Goal: Task Accomplishment & Management: Use online tool/utility

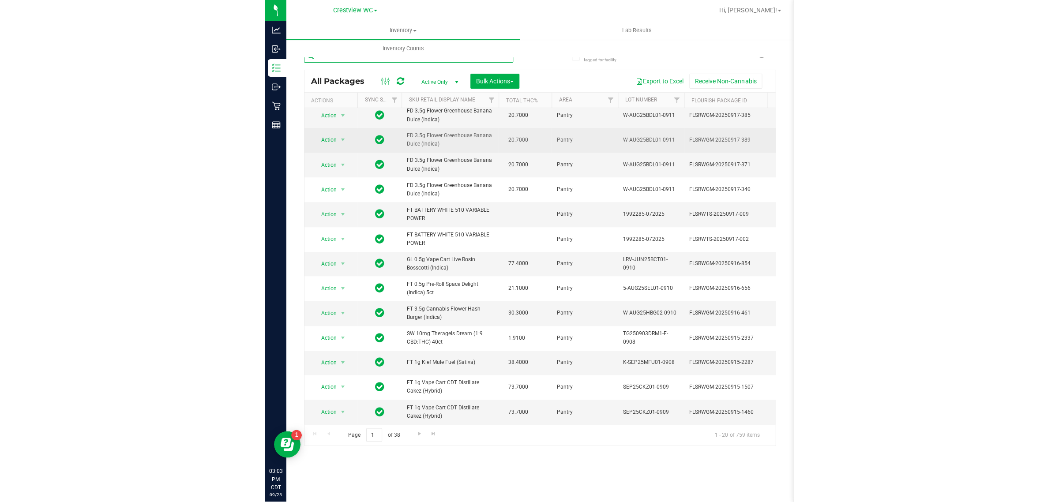
scroll to position [201, 0]
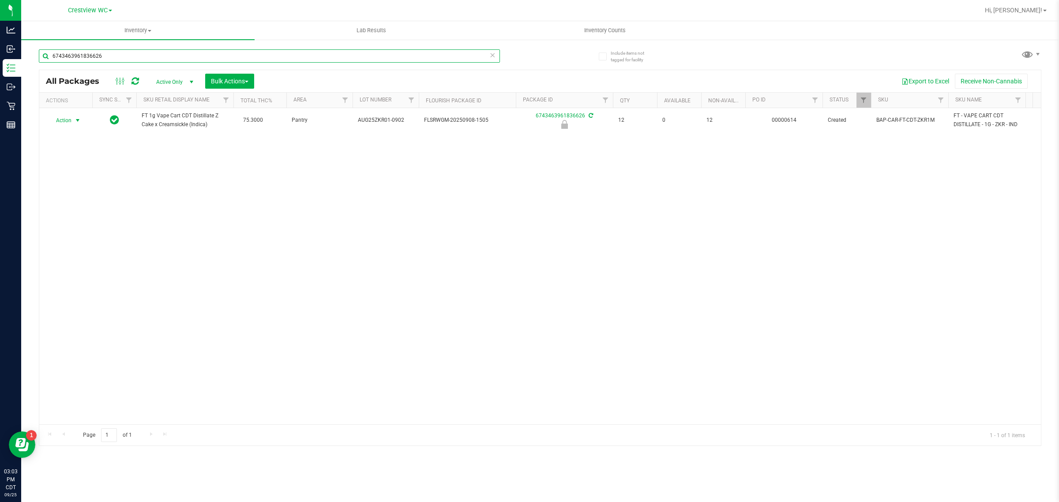
type input "6743463961836626"
drag, startPoint x: 73, startPoint y: 118, endPoint x: 75, endPoint y: 146, distance: 27.9
click at [73, 118] on span "select" at bounding box center [77, 120] width 11 height 12
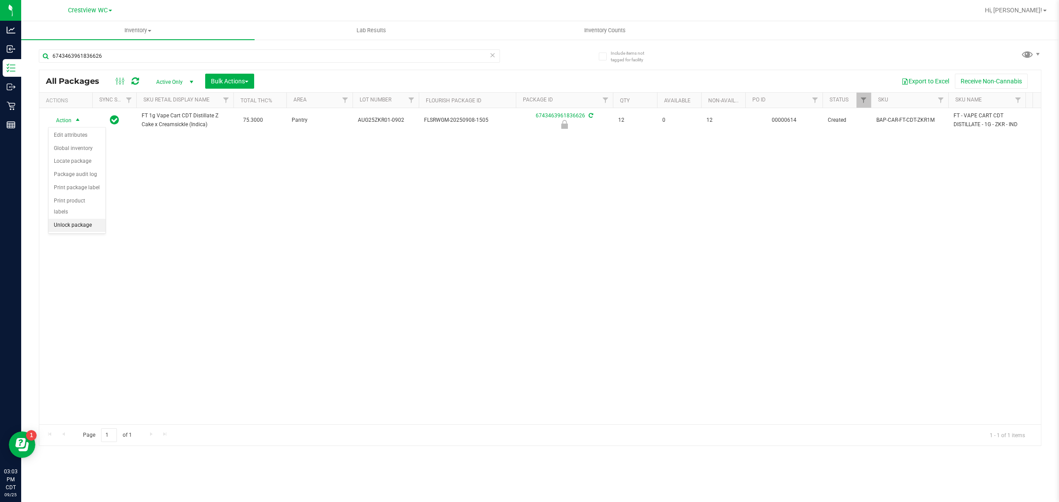
click at [77, 219] on li "Unlock package" at bounding box center [77, 225] width 57 height 13
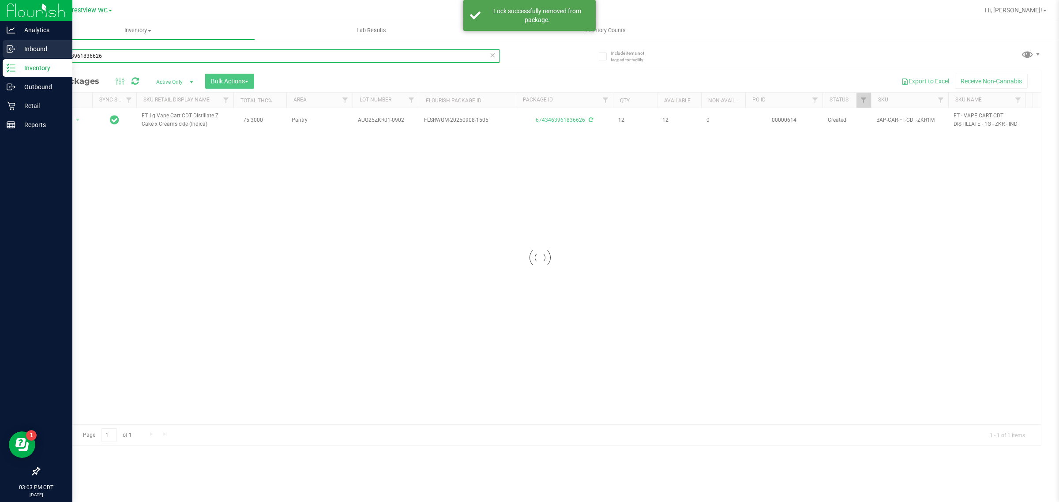
drag, startPoint x: 113, startPoint y: 55, endPoint x: 0, endPoint y: 55, distance: 113.4
click at [0, 55] on div "Analytics Inbound Inventory Outbound Retail Reports 03:03 PM CDT [DATE] 09/25 C…" at bounding box center [529, 251] width 1059 height 502
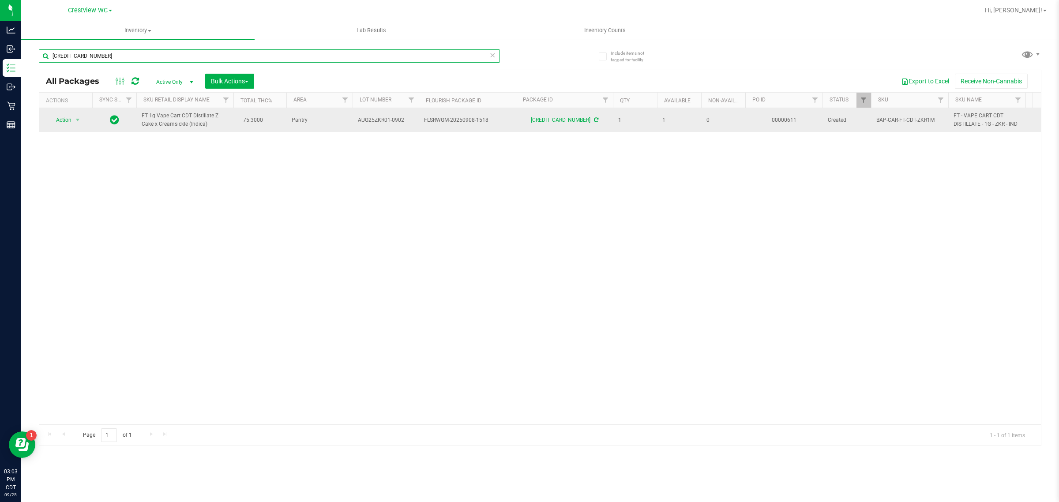
type input "[CREDIT_CARD_NUMBER]"
click at [63, 122] on span "Action" at bounding box center [60, 120] width 24 height 12
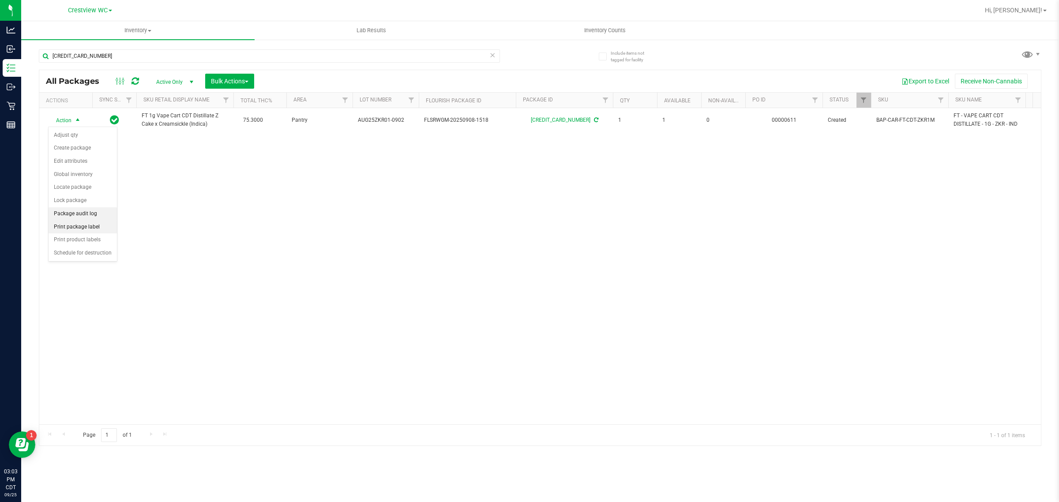
click at [93, 223] on li "Print package label" at bounding box center [83, 227] width 68 height 13
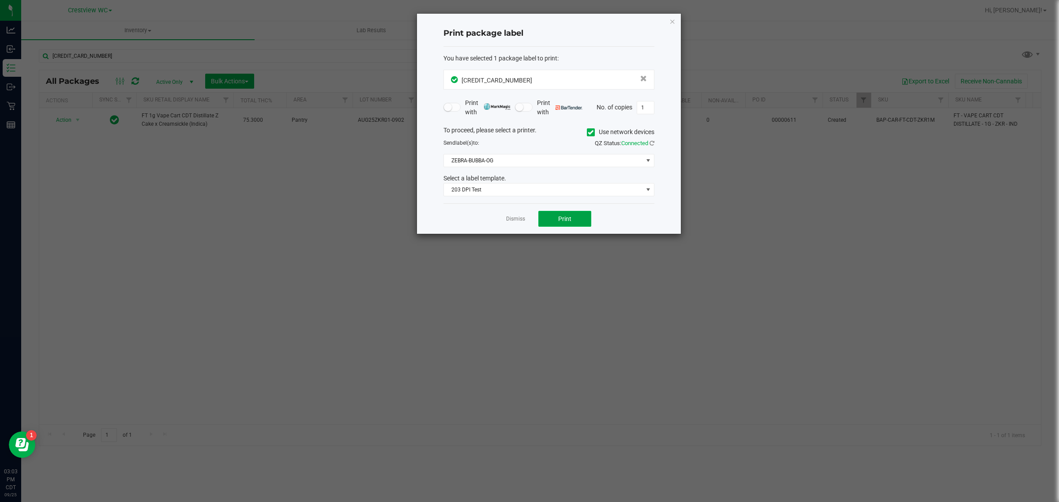
click at [528, 215] on button "Print" at bounding box center [564, 219] width 53 height 16
click at [516, 221] on link "Dismiss" at bounding box center [515, 219] width 19 height 8
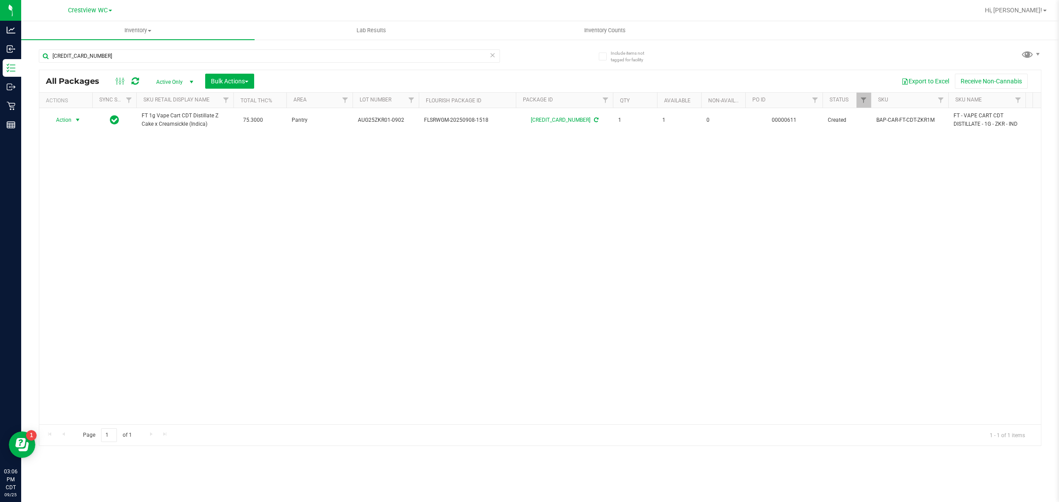
click at [490, 53] on icon at bounding box center [492, 54] width 6 height 11
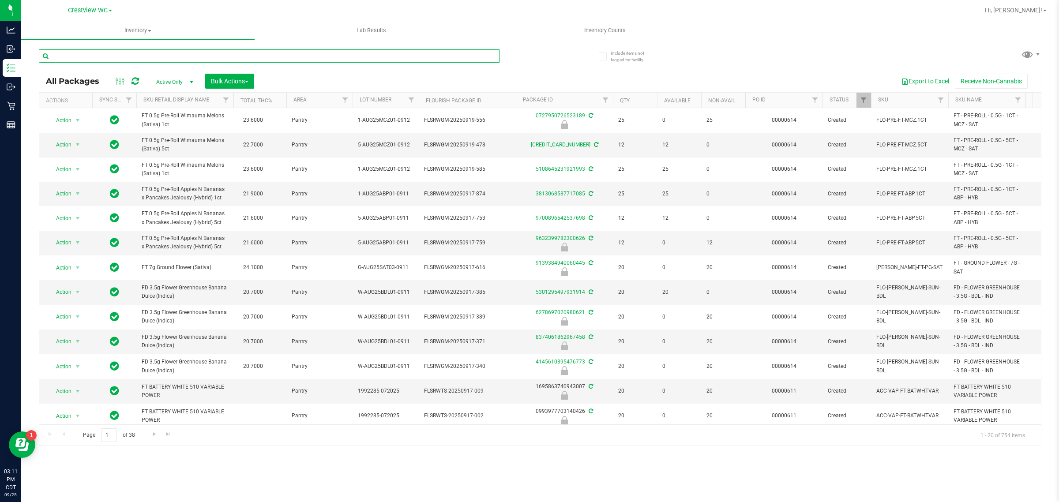
click at [162, 58] on input "text" at bounding box center [269, 55] width 461 height 13
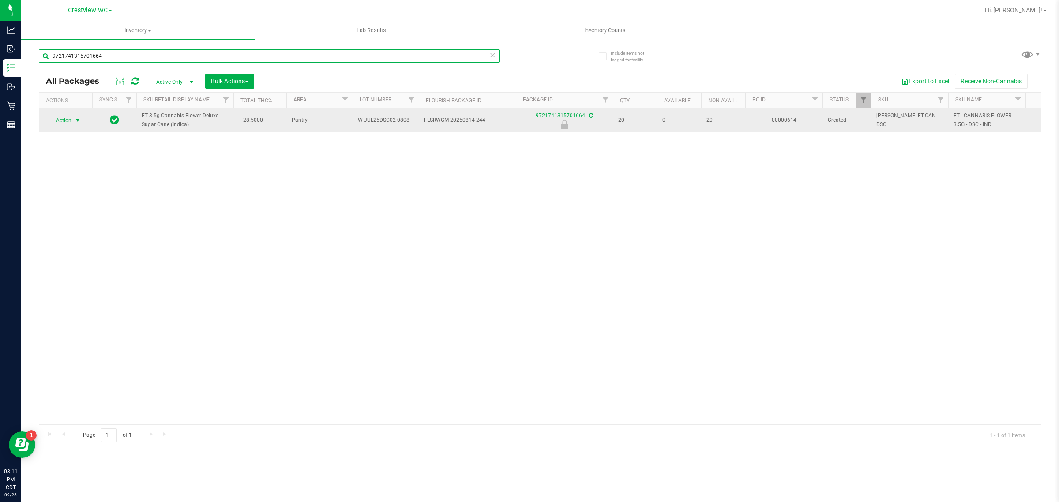
type input "9721741315701664"
click at [76, 120] on span "select" at bounding box center [77, 120] width 7 height 7
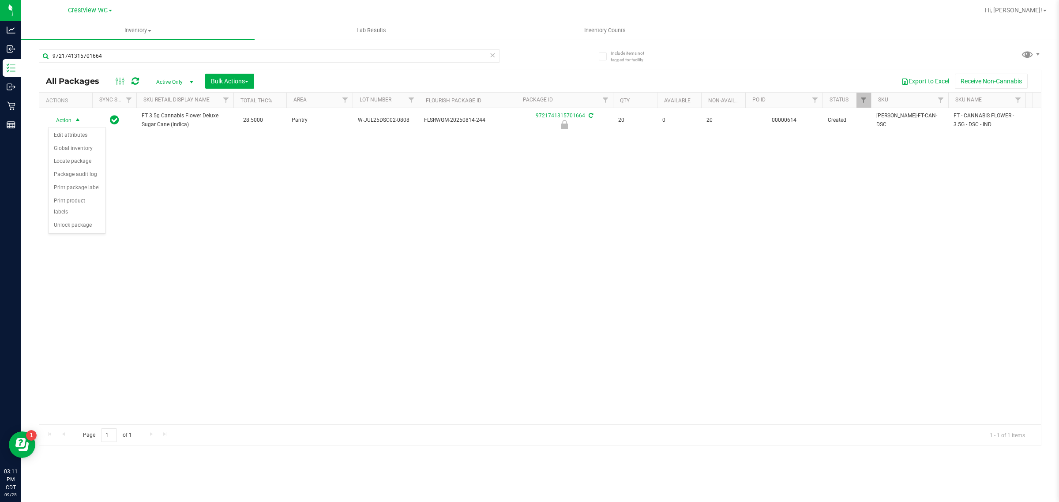
click at [95, 223] on div "Action Edit attributes Global inventory Locate package Package audit log Print …" at bounding box center [77, 180] width 58 height 107
click at [96, 219] on li "Unlock package" at bounding box center [77, 225] width 57 height 13
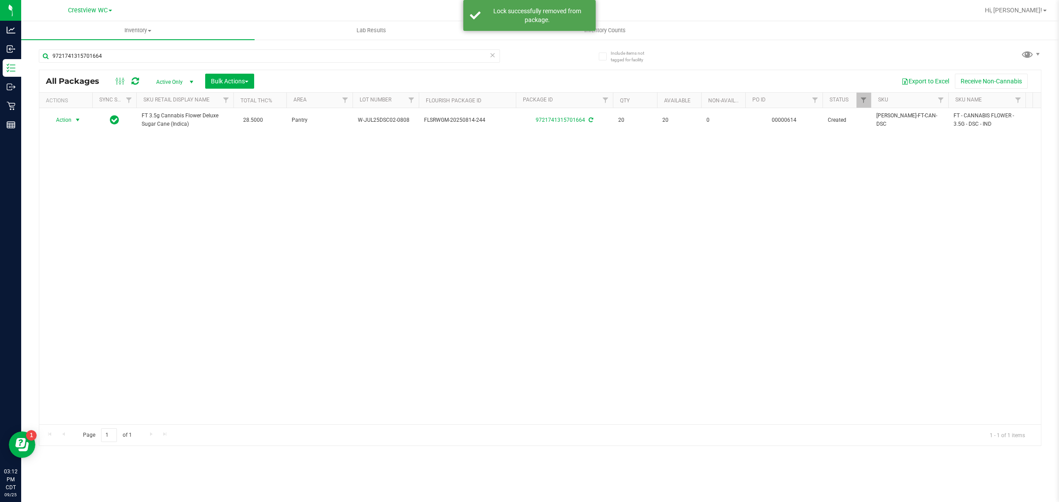
click at [69, 120] on span "Action" at bounding box center [60, 120] width 24 height 12
click at [95, 226] on li "Print package label" at bounding box center [83, 227] width 68 height 13
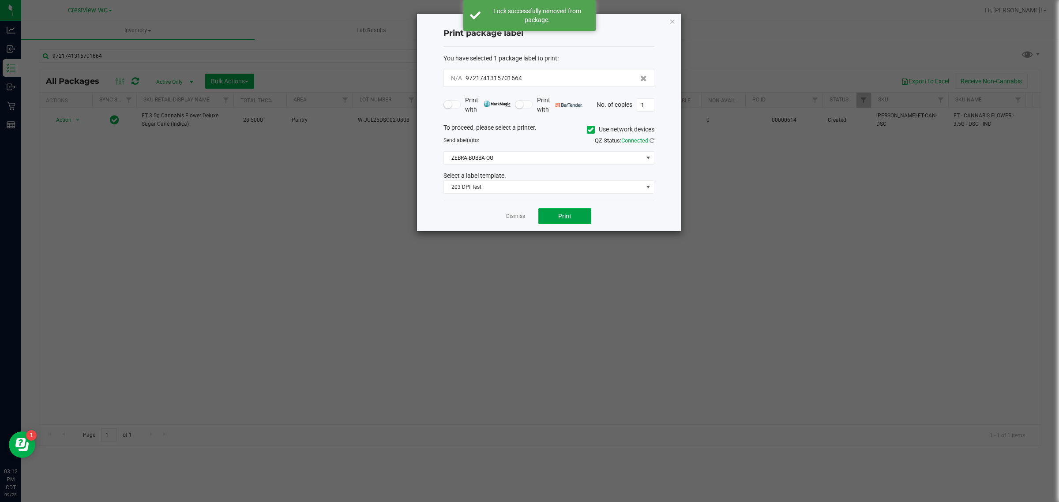
click at [528, 212] on button "Print" at bounding box center [564, 216] width 53 height 16
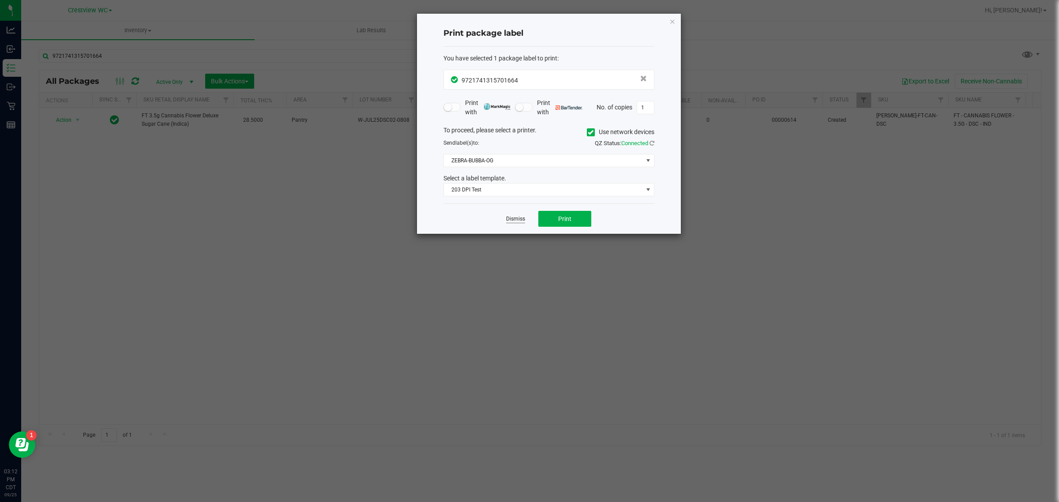
click at [515, 216] on link "Dismiss" at bounding box center [515, 219] width 19 height 8
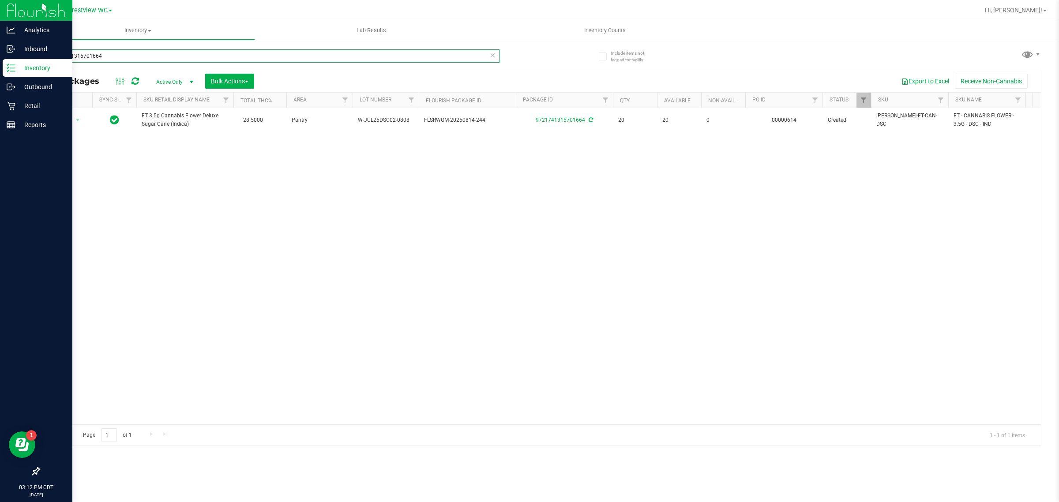
drag, startPoint x: 120, startPoint y: 61, endPoint x: 0, endPoint y: 60, distance: 120.5
click at [0, 60] on div "Analytics Inbound Inventory Outbound Retail Reports 03:12 PM CDT [DATE] 09/25 C…" at bounding box center [529, 251] width 1059 height 502
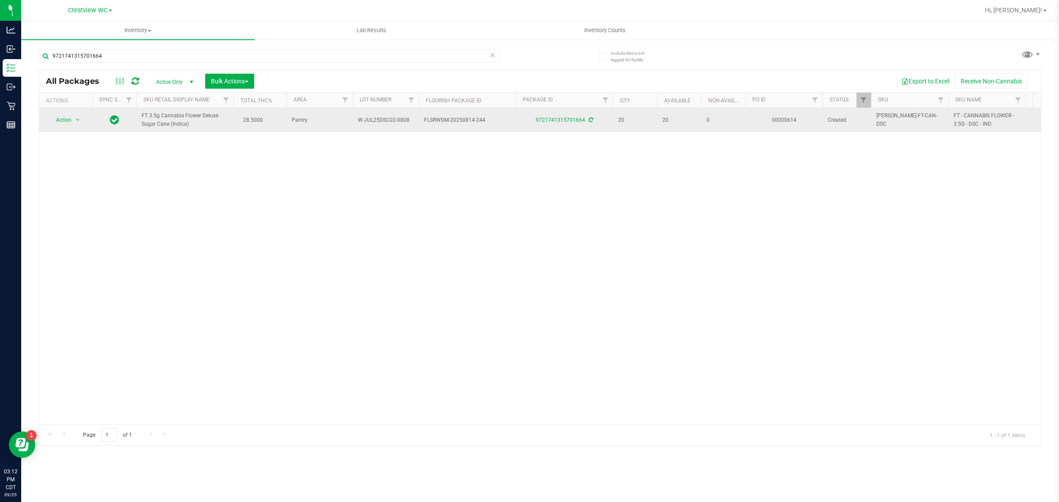
drag, startPoint x: 190, startPoint y: 125, endPoint x: 117, endPoint y: 120, distance: 72.5
click at [117, 120] on tr "Action Action Adjust qty Create package Edit attributes Global inventory Locate…" at bounding box center [1067, 120] width 2057 height 24
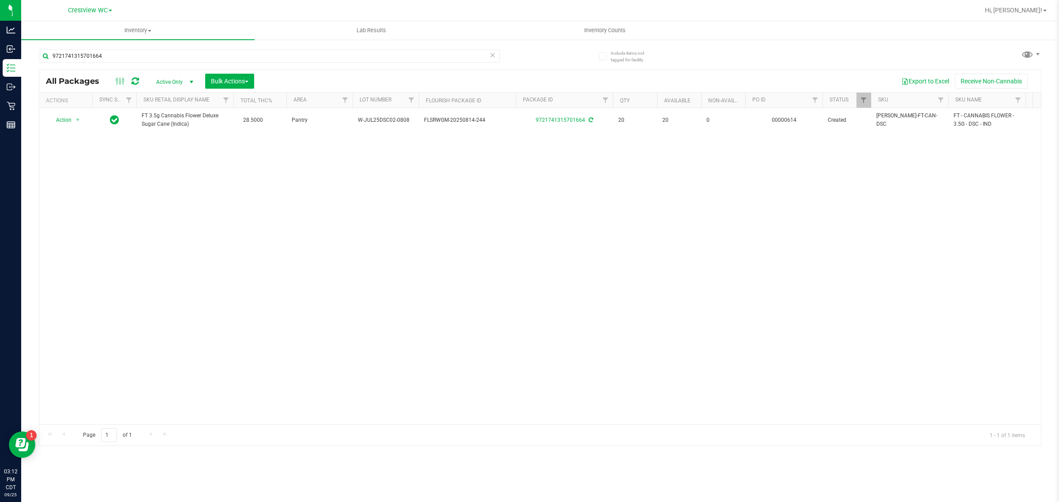
copy tr "FT 3.5g Cannabis Flower Deluxe Sugar Cane (Indica)"
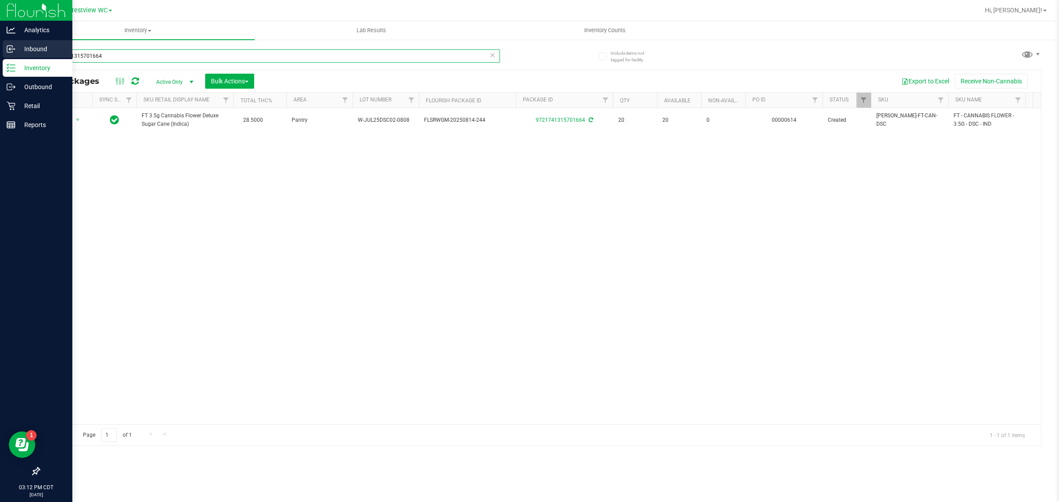
drag, startPoint x: 113, startPoint y: 57, endPoint x: 0, endPoint y: 56, distance: 113.0
click at [0, 56] on div "Analytics Inbound Inventory Outbound Retail Reports 03:12 PM CDT [DATE] 09/25 C…" at bounding box center [529, 251] width 1059 height 502
paste input "FT 3.5g Cannabis Flower Deluxe Sugar Cane (Indica)"
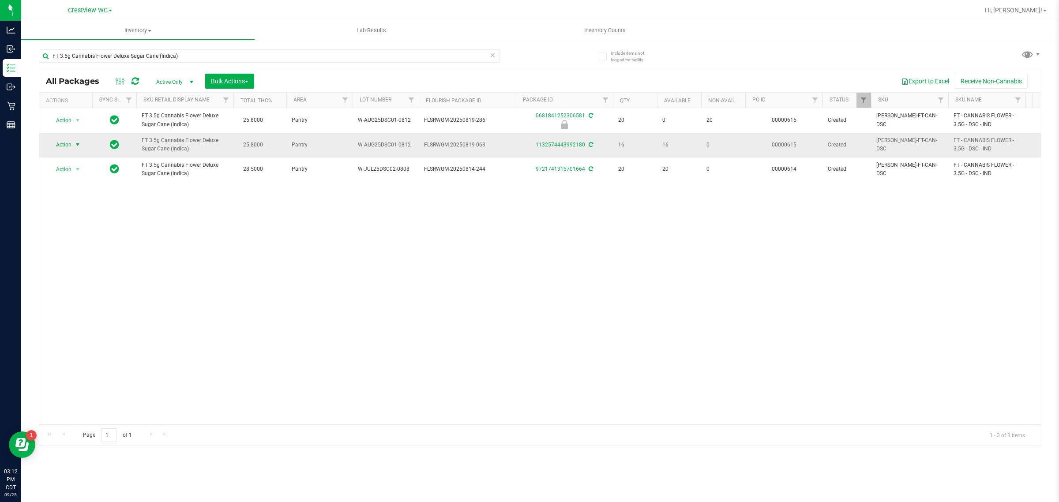
click at [73, 141] on span "select" at bounding box center [77, 145] width 11 height 12
click at [79, 251] on li "Print package label" at bounding box center [83, 251] width 68 height 13
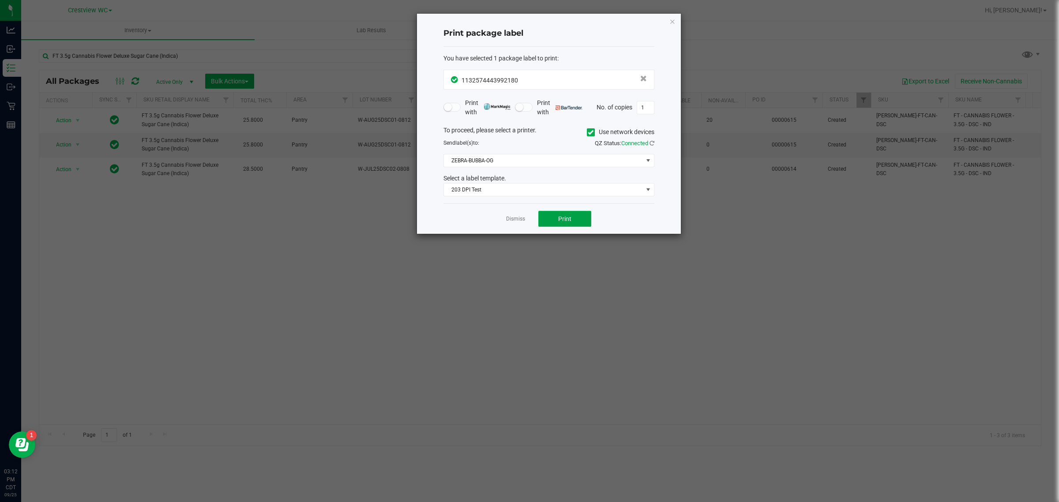
click at [528, 216] on span "Print" at bounding box center [564, 218] width 13 height 7
click at [511, 221] on link "Dismiss" at bounding box center [515, 219] width 19 height 8
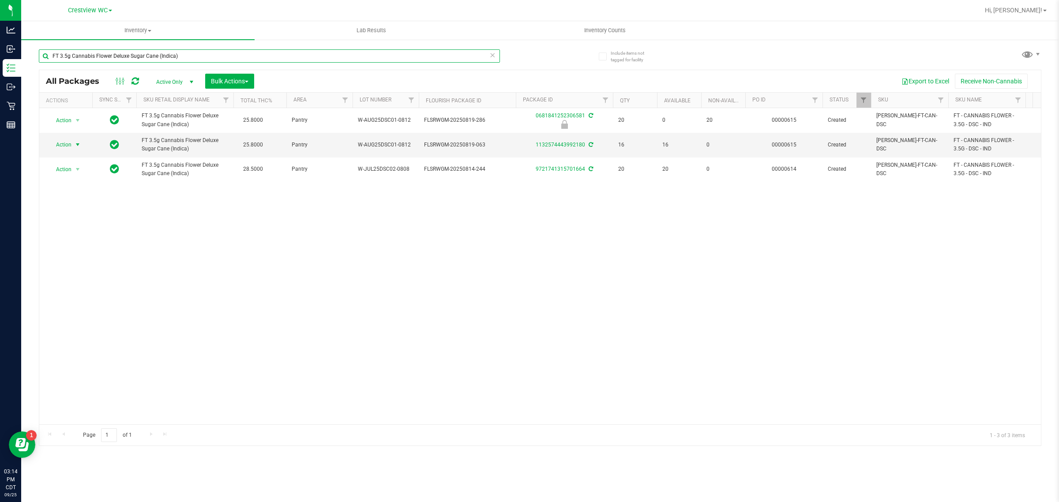
drag, startPoint x: 192, startPoint y: 53, endPoint x: 0, endPoint y: -25, distance: 207.3
click at [0, 0] on html "Analytics Inbound Inventory Outbound Retail Reports 03:14 PM CDT [DATE] 09/25 C…" at bounding box center [529, 251] width 1059 height 502
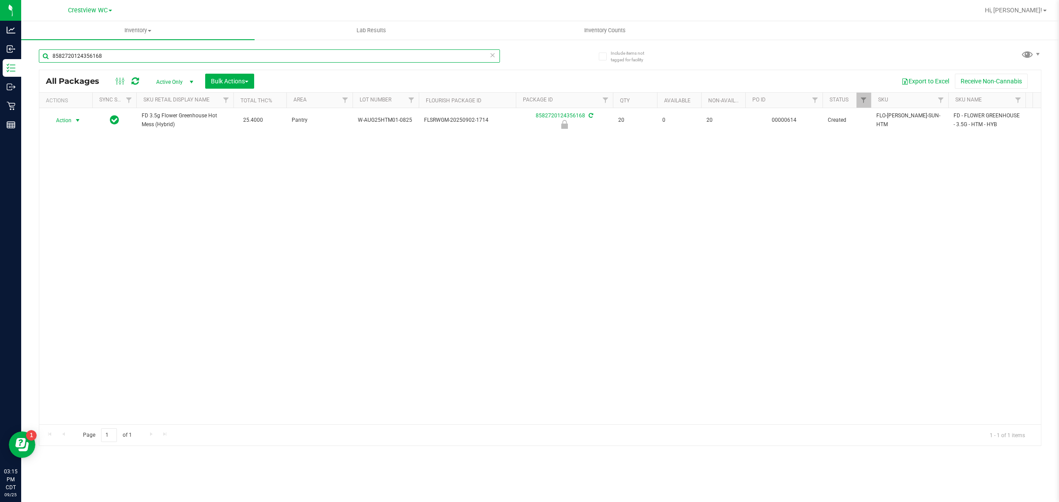
type input "8582720124356168"
click at [65, 120] on span "Action" at bounding box center [60, 120] width 24 height 12
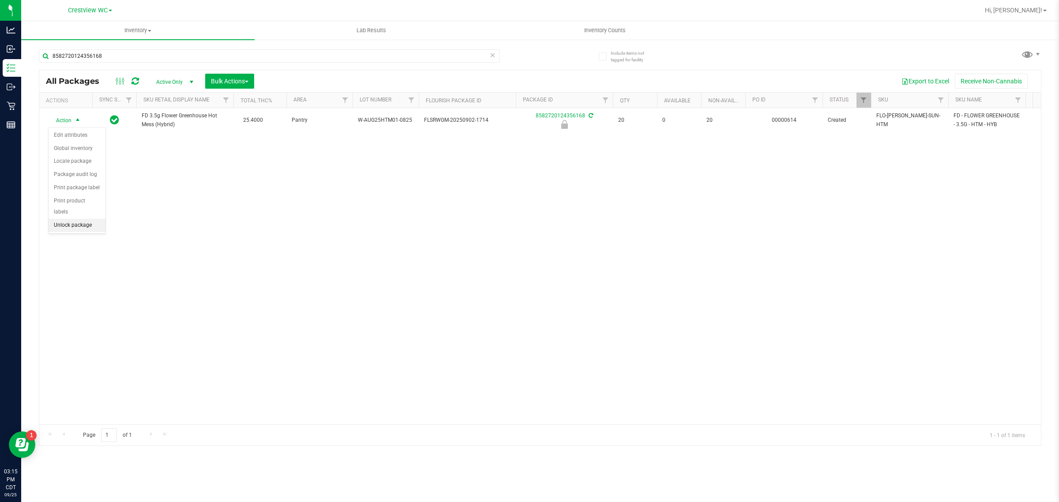
click at [95, 219] on li "Unlock package" at bounding box center [77, 225] width 57 height 13
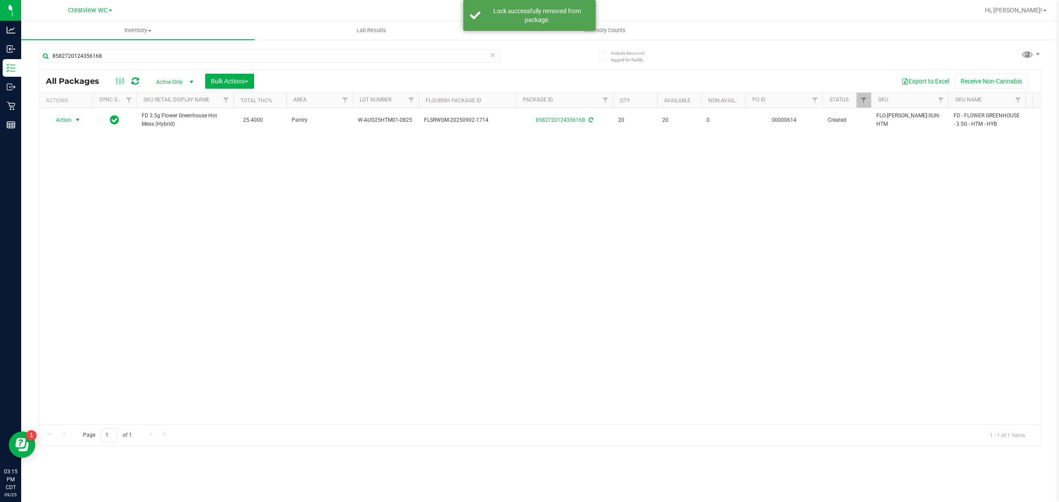
click at [68, 119] on span "Action" at bounding box center [60, 120] width 24 height 12
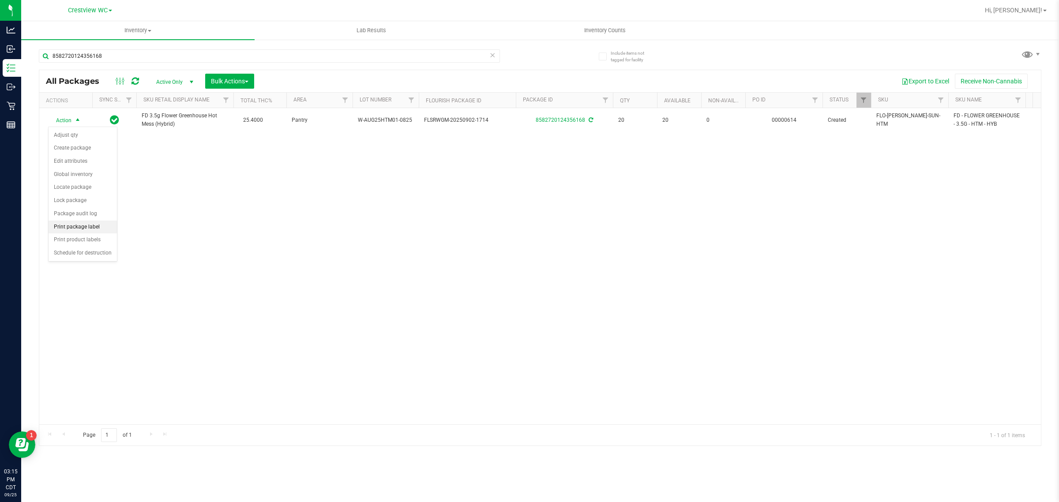
click at [94, 230] on li "Print package label" at bounding box center [83, 227] width 68 height 13
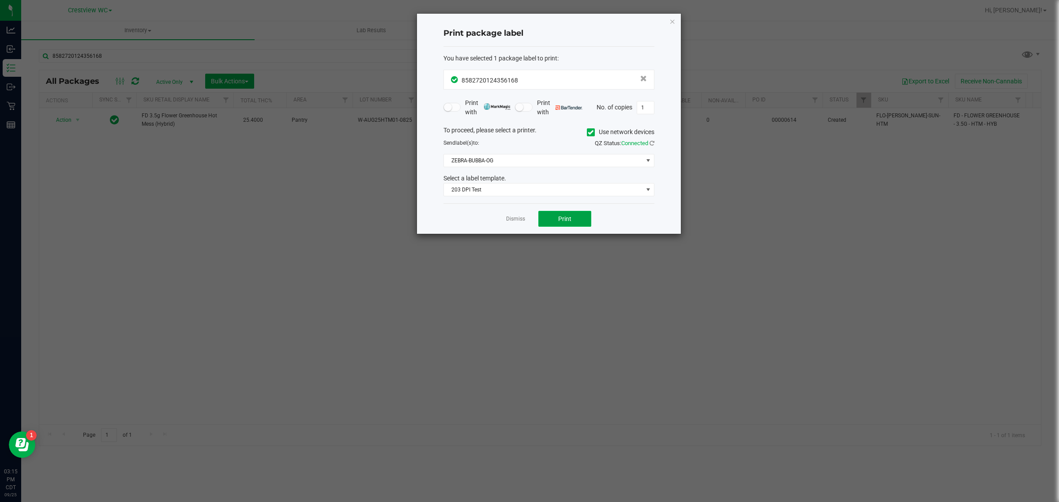
click at [528, 214] on button "Print" at bounding box center [564, 219] width 53 height 16
click at [521, 218] on link "Dismiss" at bounding box center [515, 219] width 19 height 8
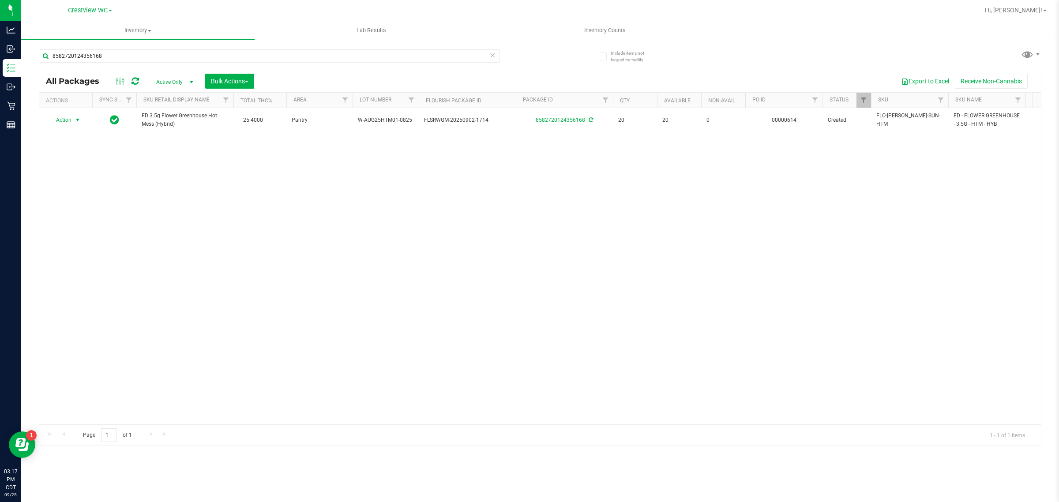
click at [492, 53] on icon at bounding box center [492, 54] width 6 height 11
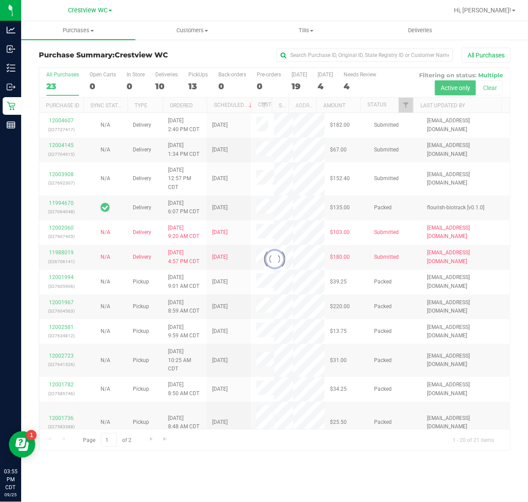
drag, startPoint x: 0, startPoint y: 0, endPoint x: 198, endPoint y: 80, distance: 213.2
click at [198, 80] on div at bounding box center [274, 259] width 471 height 382
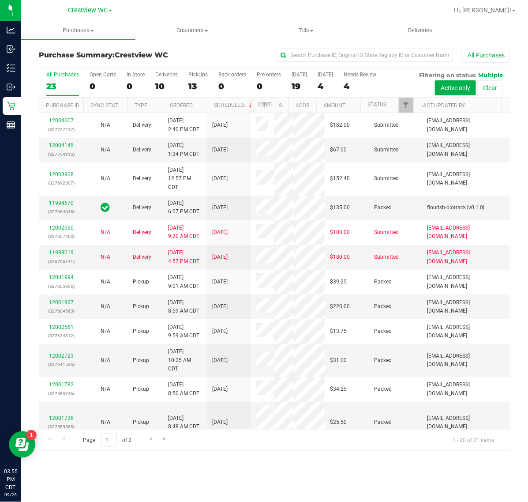
click at [198, 80] on label "PickUps 13" at bounding box center [197, 83] width 19 height 24
click at [0, 0] on input "PickUps 13" at bounding box center [0, 0] width 0 height 0
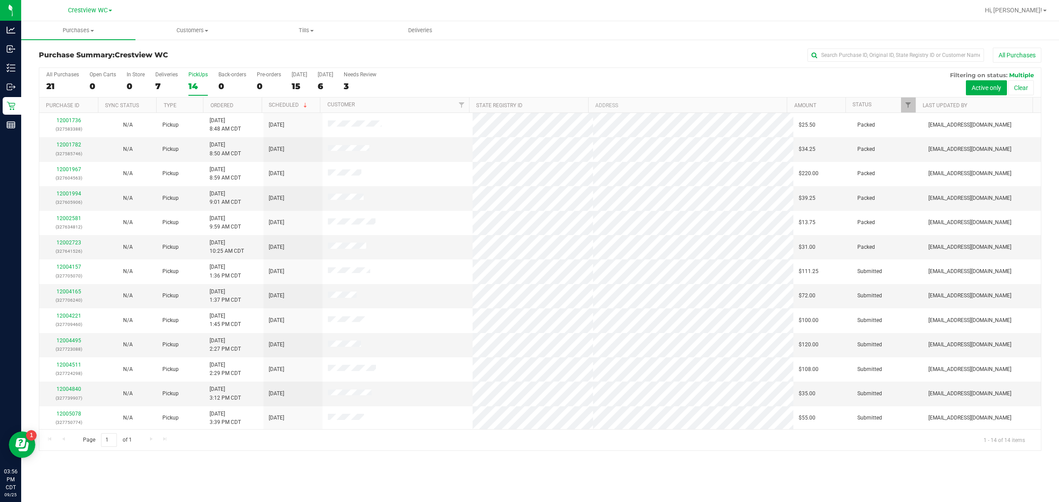
click at [197, 80] on label "PickUps 14" at bounding box center [197, 83] width 19 height 24
click at [0, 0] on input "PickUps 14" at bounding box center [0, 0] width 0 height 0
click at [528, 106] on span "Filter" at bounding box center [908, 105] width 7 height 7
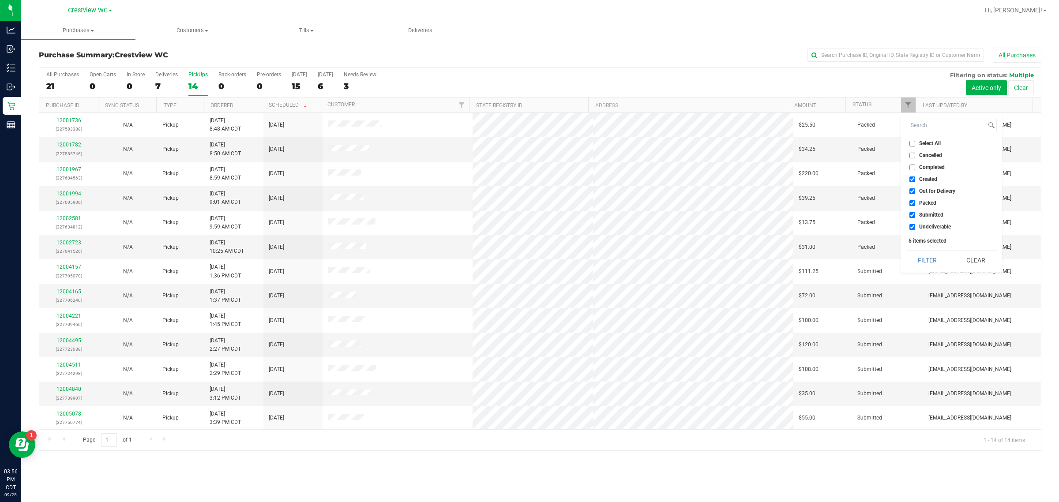
click at [528, 177] on span "Created" at bounding box center [928, 179] width 18 height 5
click at [528, 177] on input "Created" at bounding box center [913, 180] width 6 height 6
checkbox input "false"
click at [528, 184] on ul "Select All Cancelled Completed Created Out for Delivery Packed Submitted Undeli…" at bounding box center [951, 185] width 91 height 93
click at [528, 190] on span "Out for Delivery" at bounding box center [937, 190] width 36 height 5
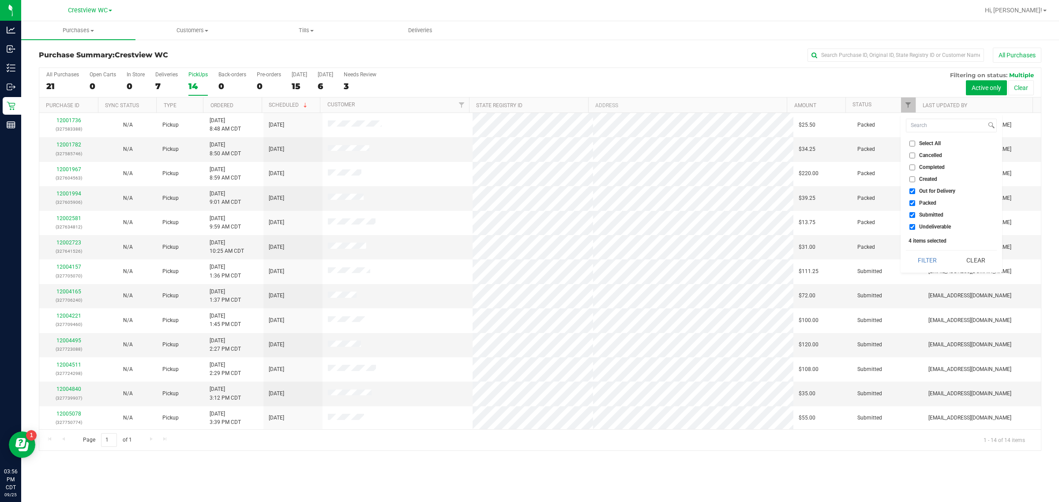
click at [528, 190] on input "Out for Delivery" at bounding box center [913, 191] width 6 height 6
checkbox input "false"
click at [528, 201] on span "Packed" at bounding box center [927, 202] width 17 height 5
click at [528, 201] on input "Packed" at bounding box center [913, 203] width 6 height 6
checkbox input "false"
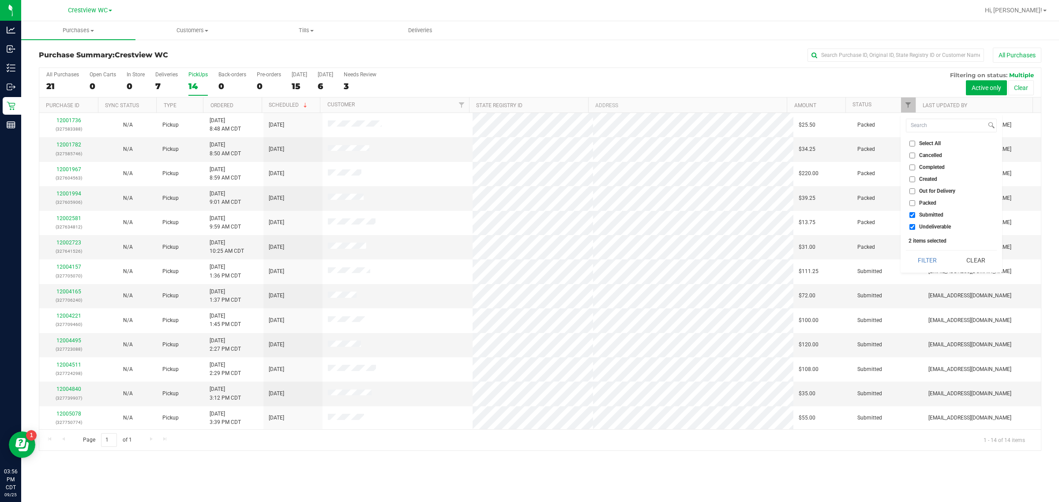
click at [528, 229] on span "Undeliverable" at bounding box center [935, 226] width 32 height 5
click at [528, 229] on input "Undeliverable" at bounding box center [913, 227] width 6 height 6
checkbox input "false"
click at [528, 262] on button "Filter" at bounding box center [927, 260] width 42 height 19
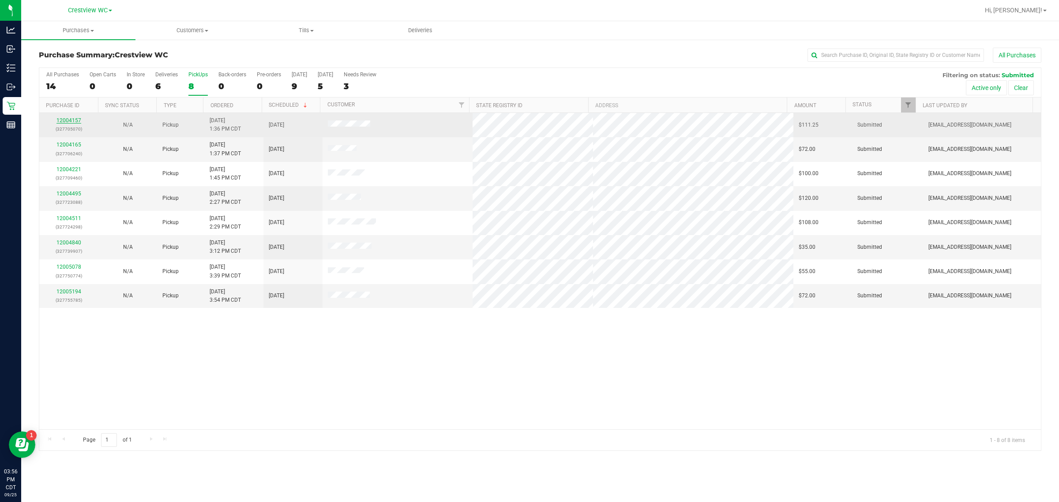
click at [75, 121] on link "12004157" at bounding box center [68, 120] width 25 height 6
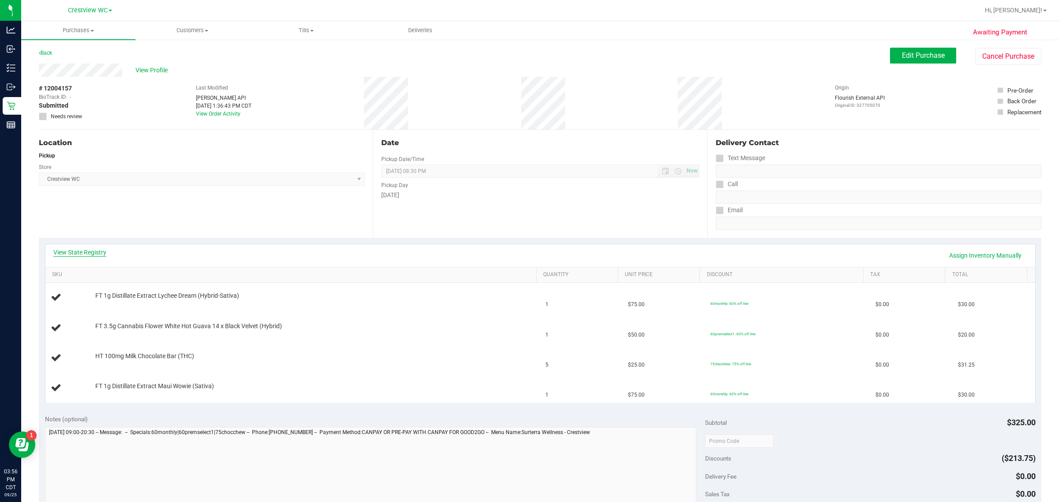
click at [87, 250] on link "View State Registry" at bounding box center [79, 252] width 53 height 9
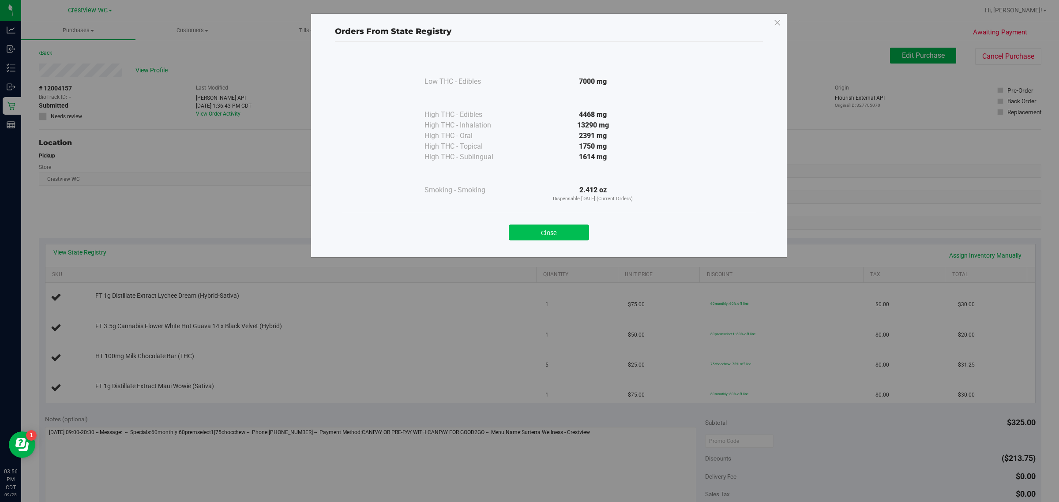
click at [528, 232] on button "Close" at bounding box center [549, 233] width 80 height 16
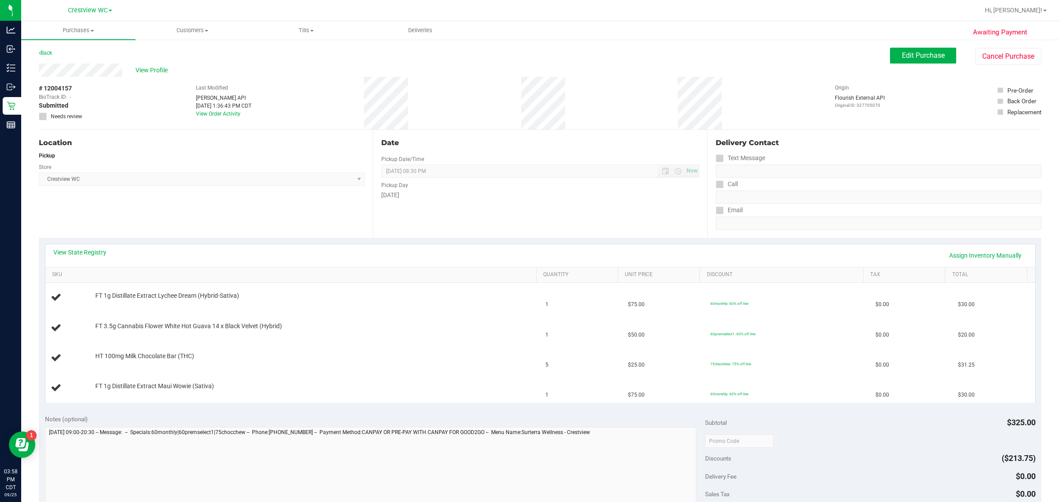
click at [217, 220] on div "Location Pickup Store Crestview WC Select Store Bonita Springs WC Boynton Beach…" at bounding box center [206, 184] width 334 height 108
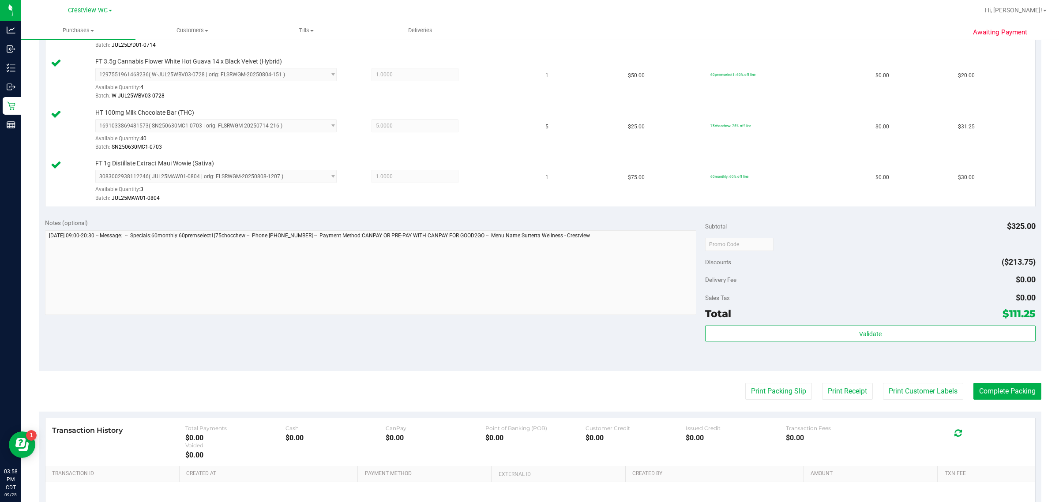
scroll to position [373, 0]
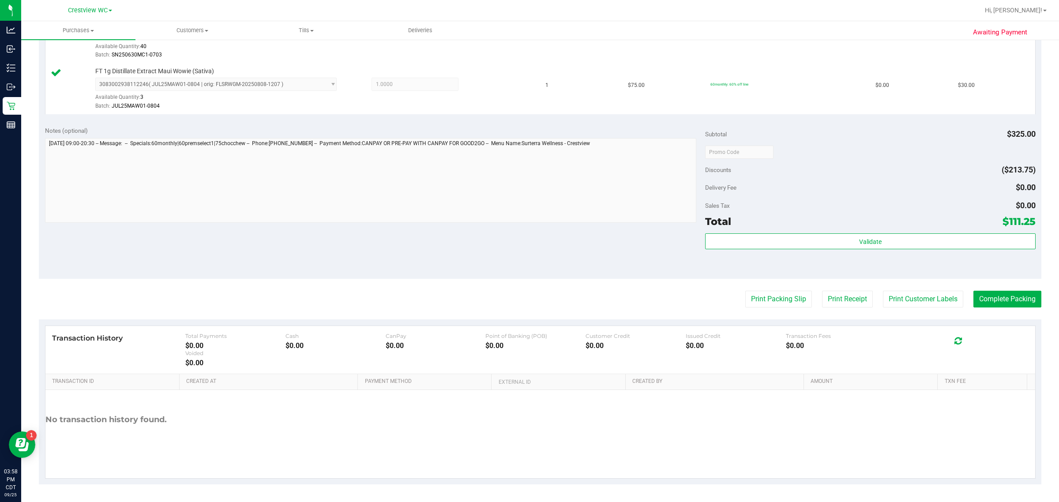
click at [528, 228] on div "Total $111.25" at bounding box center [870, 222] width 330 height 16
click at [528, 237] on button "Validate" at bounding box center [870, 241] width 330 height 16
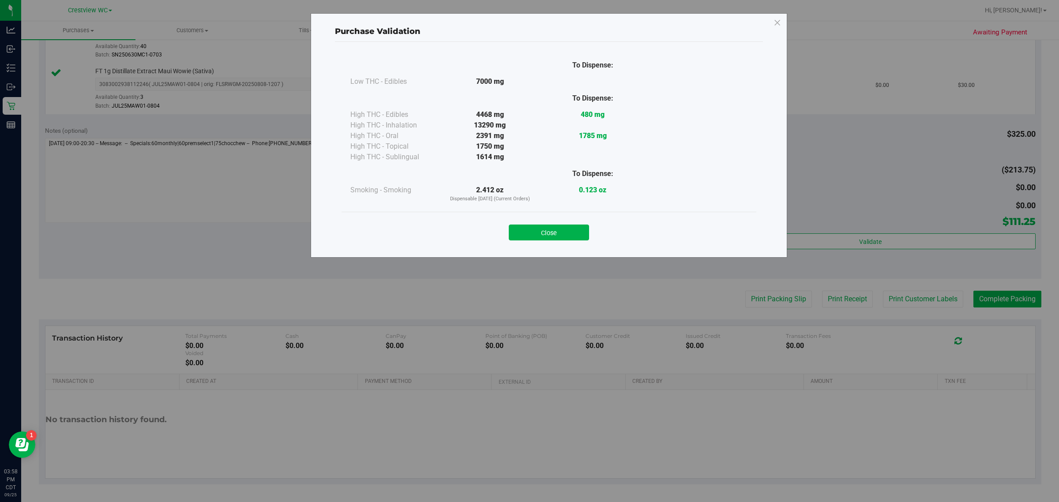
click at [528, 242] on div "Close" at bounding box center [549, 230] width 415 height 36
drag, startPoint x: 566, startPoint y: 229, endPoint x: 657, endPoint y: 258, distance: 95.6
click at [528, 229] on button "Close" at bounding box center [549, 233] width 80 height 16
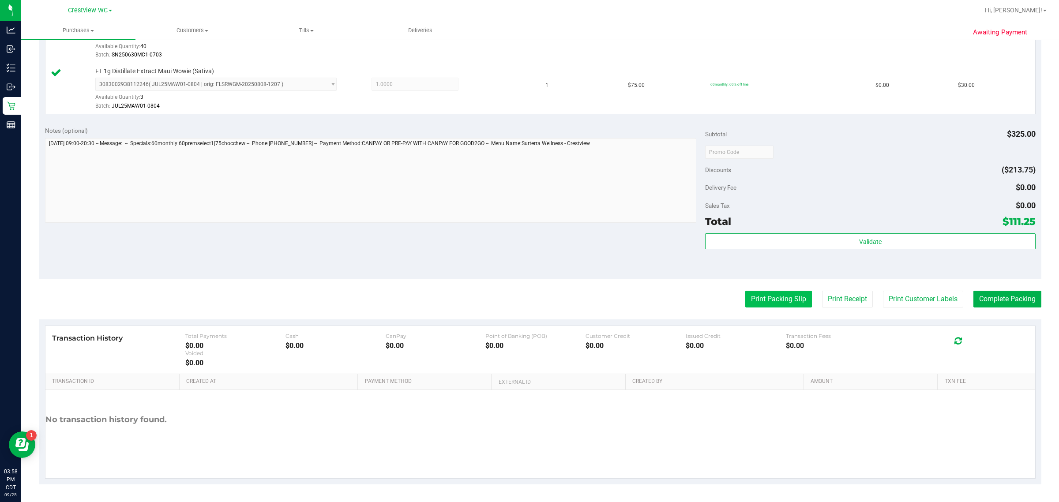
click at [528, 298] on button "Print Packing Slip" at bounding box center [778, 299] width 67 height 17
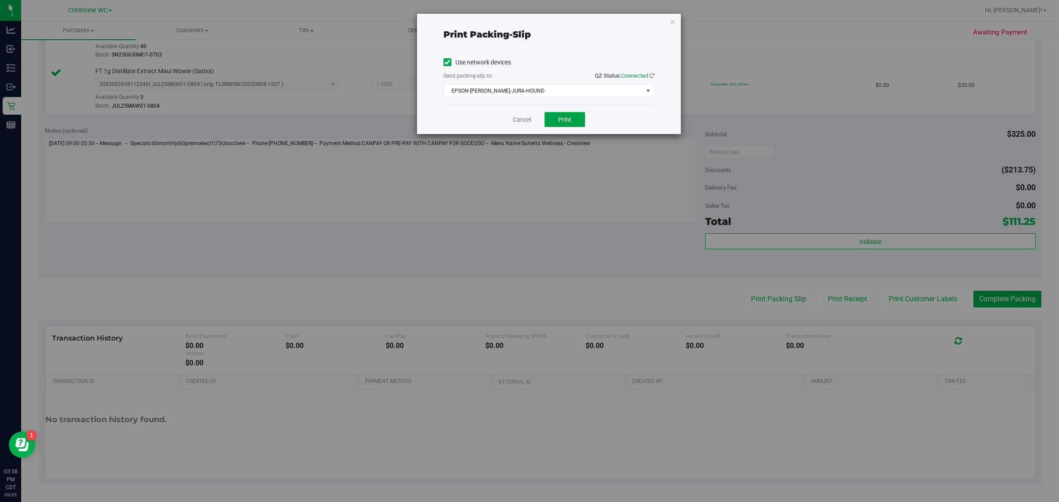
click at [528, 118] on span "Print" at bounding box center [564, 119] width 13 height 7
click at [528, 122] on link "Cancel" at bounding box center [522, 119] width 19 height 9
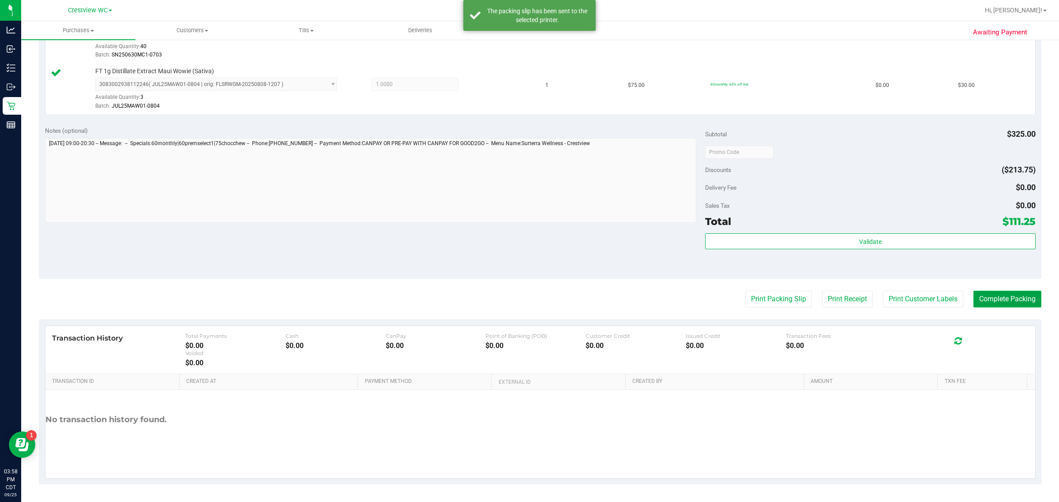
click at [528, 301] on button "Complete Packing" at bounding box center [1008, 299] width 68 height 17
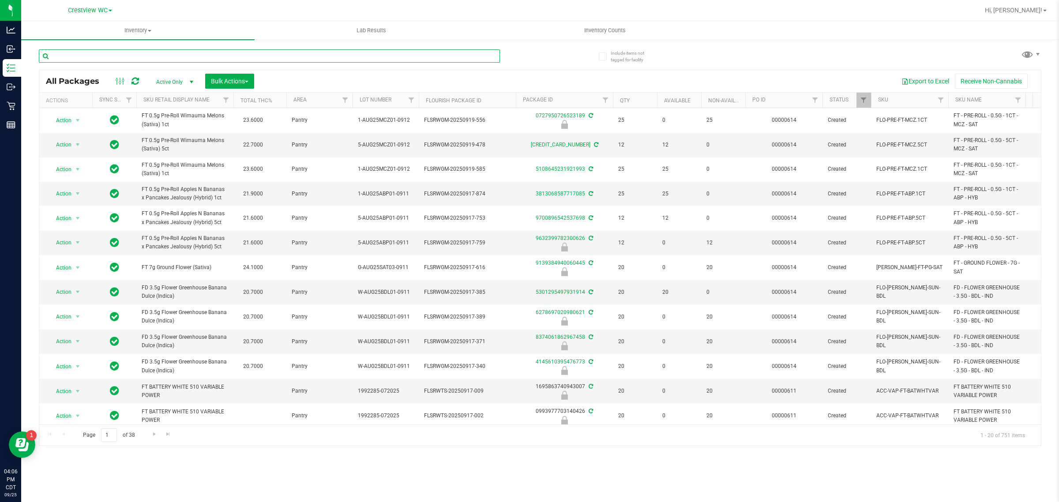
drag, startPoint x: 242, startPoint y: 54, endPoint x: 230, endPoint y: 58, distance: 12.1
click at [241, 55] on input "text" at bounding box center [269, 55] width 461 height 13
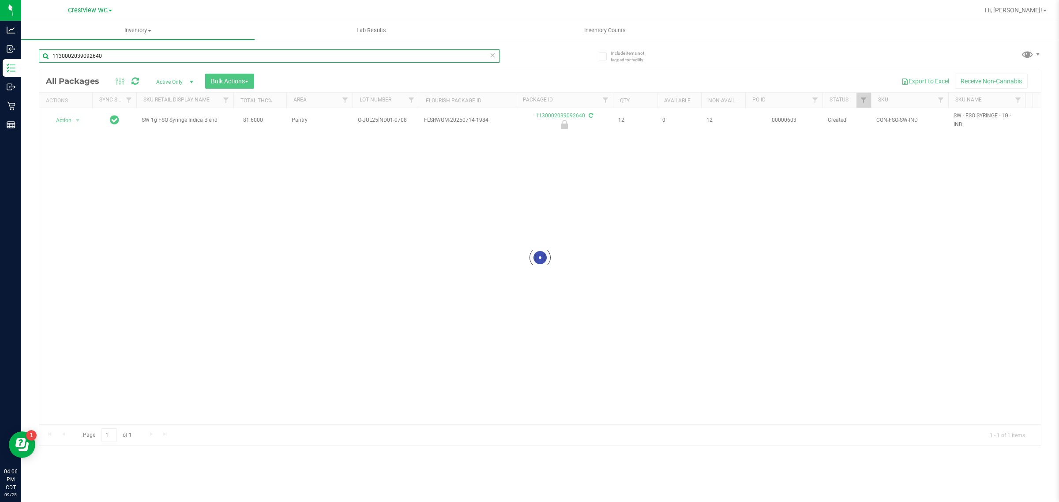
type input "1130002039092640"
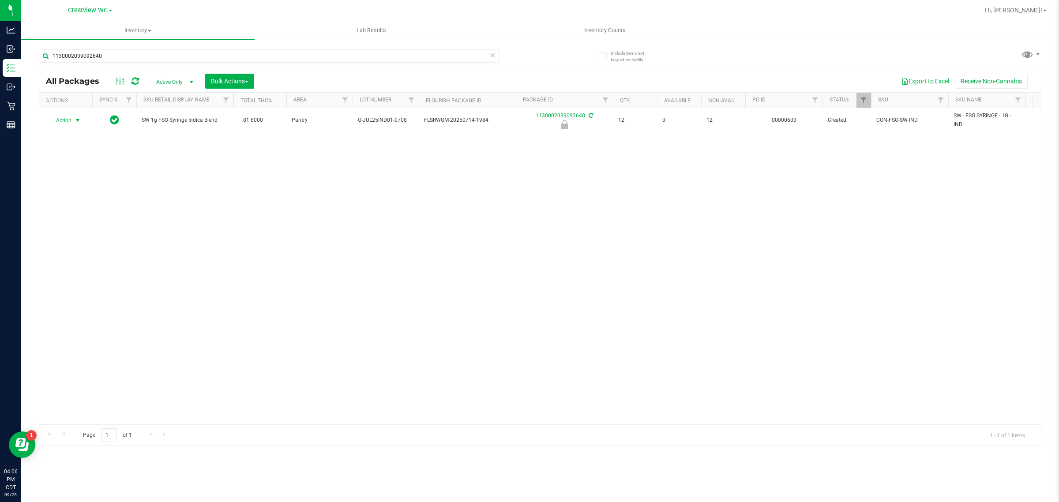
click at [67, 118] on span "Action" at bounding box center [60, 120] width 24 height 12
click at [80, 219] on li "Unlock package" at bounding box center [77, 225] width 57 height 13
click at [69, 118] on span "Action" at bounding box center [60, 120] width 24 height 12
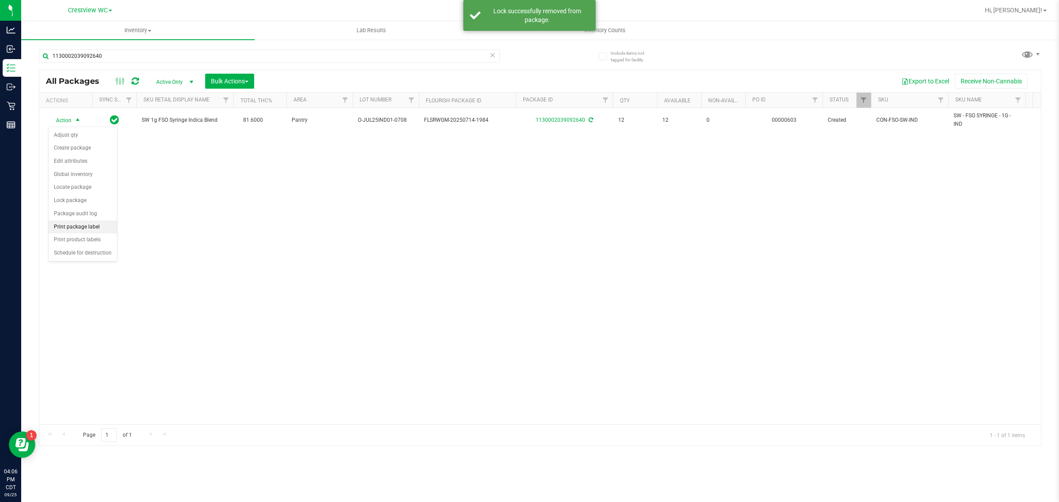
drag, startPoint x: 97, startPoint y: 225, endPoint x: 111, endPoint y: 223, distance: 13.8
click at [96, 225] on li "Print package label" at bounding box center [83, 227] width 68 height 13
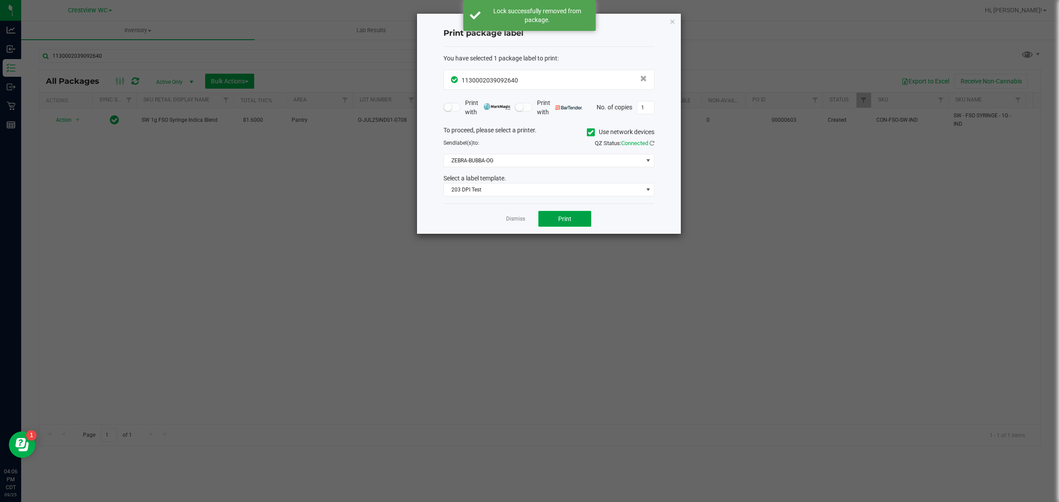
click at [528, 222] on span "Print" at bounding box center [564, 218] width 13 height 7
click at [511, 220] on link "Dismiss" at bounding box center [515, 219] width 19 height 8
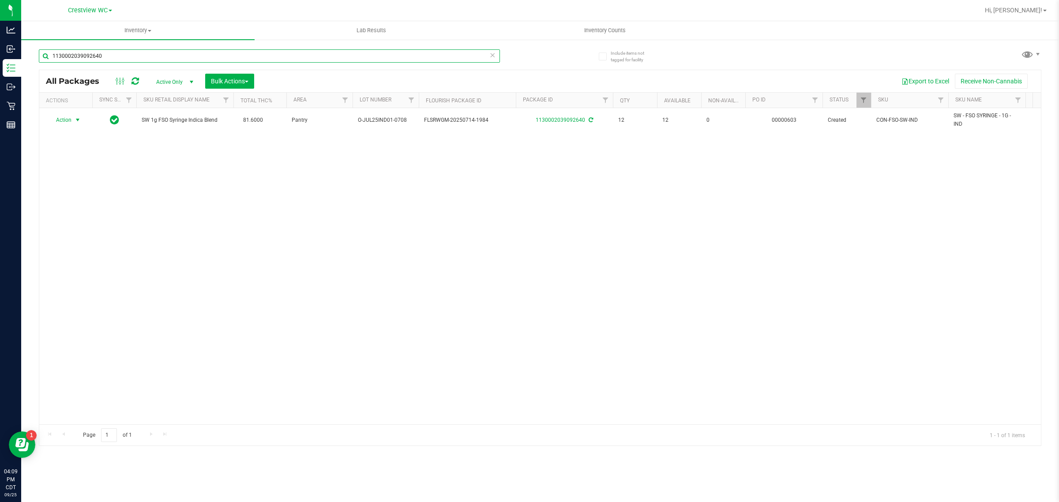
click at [496, 53] on input "1130002039092640" at bounding box center [269, 55] width 461 height 13
click at [495, 53] on icon at bounding box center [492, 54] width 6 height 11
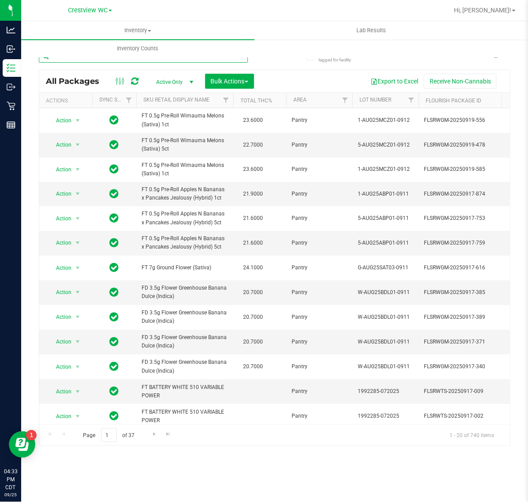
click at [76, 60] on input "text" at bounding box center [143, 55] width 209 height 13
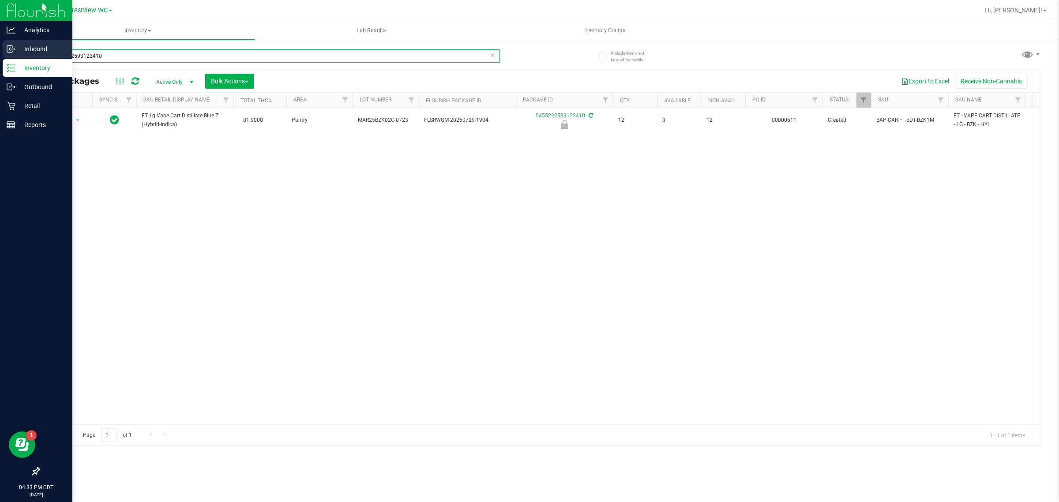
drag, startPoint x: 79, startPoint y: 58, endPoint x: 0, endPoint y: 42, distance: 81.1
click at [0, 42] on div "Analytics Inbound Inventory Outbound Retail Reports 04:33 PM CDT 09/25/2025 09/…" at bounding box center [529, 251] width 1059 height 502
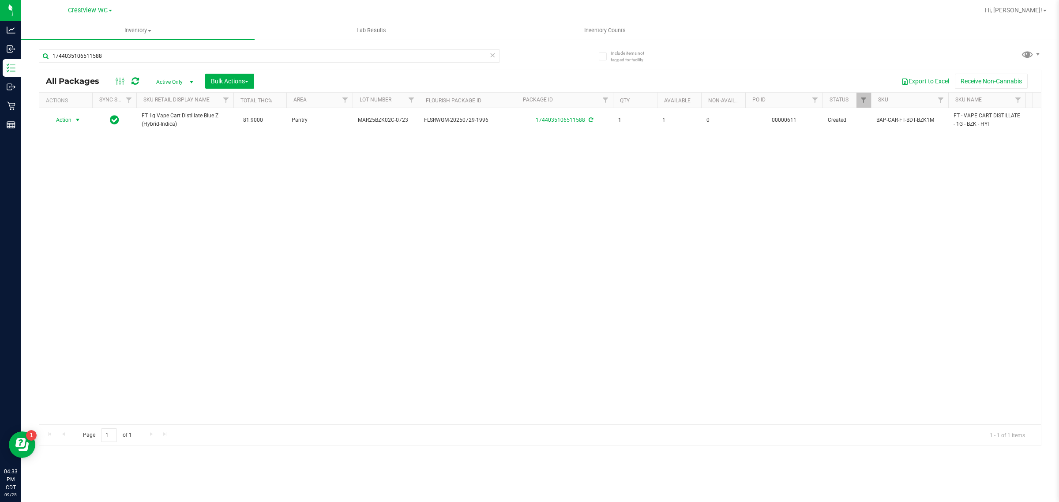
click at [74, 119] on span "select" at bounding box center [77, 120] width 7 height 7
click at [80, 229] on li "Print package label" at bounding box center [83, 227] width 68 height 13
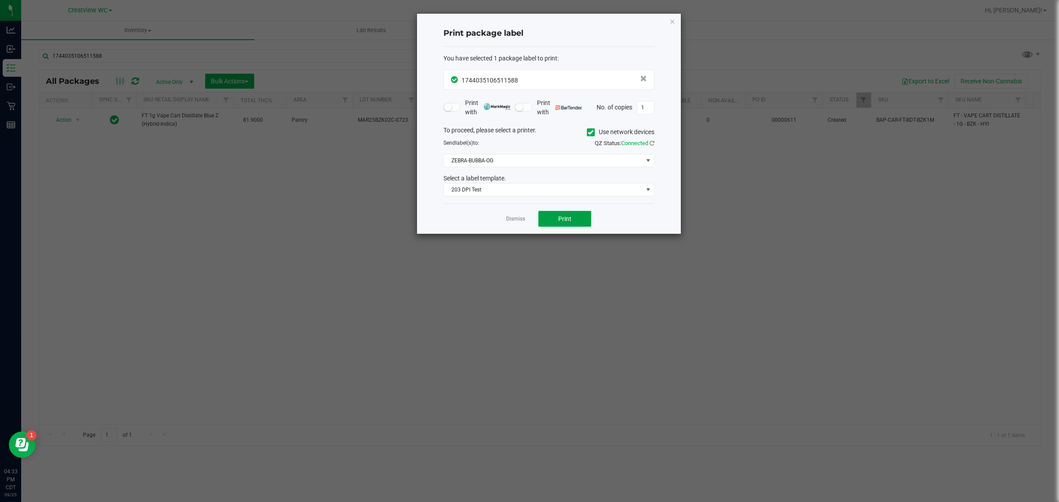
click at [528, 226] on button "Print" at bounding box center [564, 219] width 53 height 16
click at [504, 219] on div "Dismiss Print" at bounding box center [549, 218] width 211 height 30
click at [513, 218] on link "Dismiss" at bounding box center [515, 219] width 19 height 8
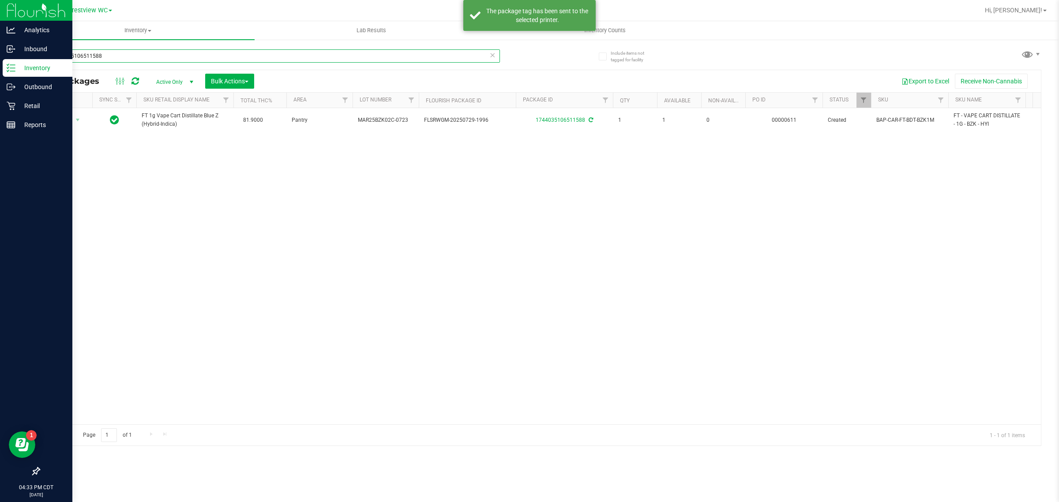
drag, startPoint x: 166, startPoint y: 55, endPoint x: 0, endPoint y: 60, distance: 166.5
click at [0, 60] on div "Analytics Inbound Inventory Outbound Retail Reports 04:33 PM CDT 09/25/2025 09/…" at bounding box center [529, 251] width 1059 height 502
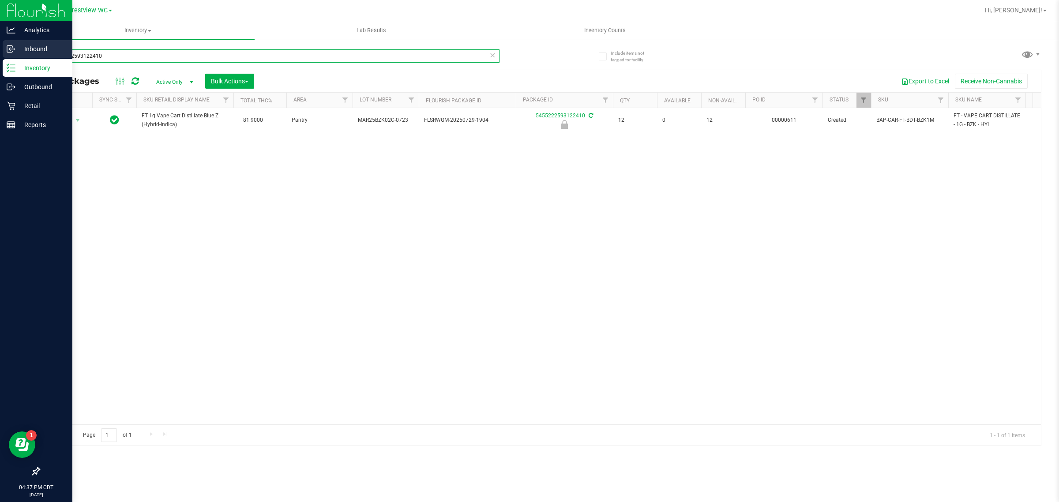
type input "5455222593122410"
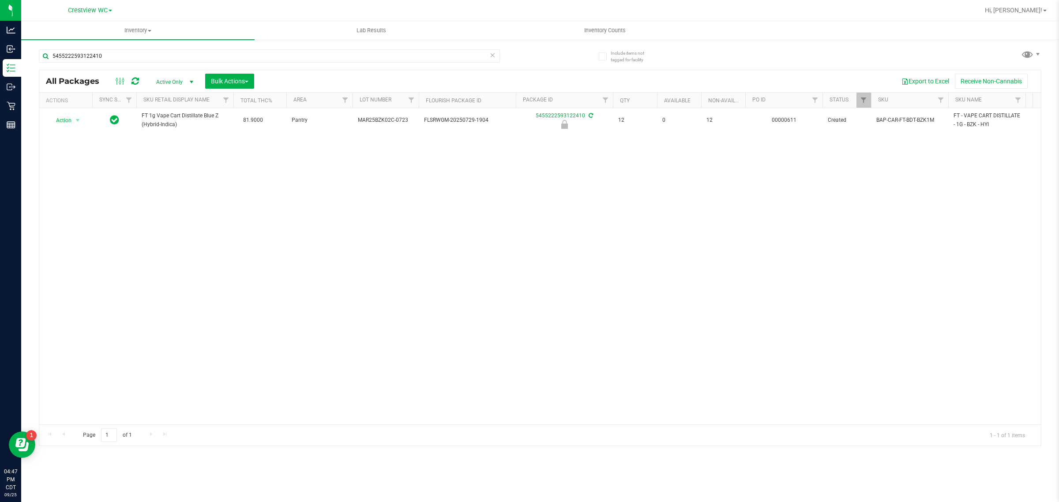
click at [493, 58] on icon at bounding box center [492, 54] width 6 height 11
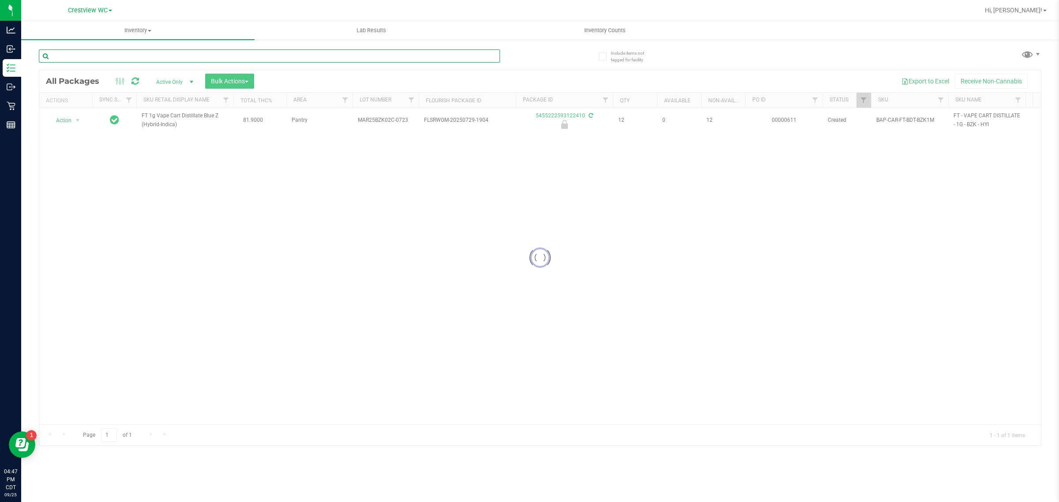
click at [416, 53] on input "text" at bounding box center [269, 55] width 461 height 13
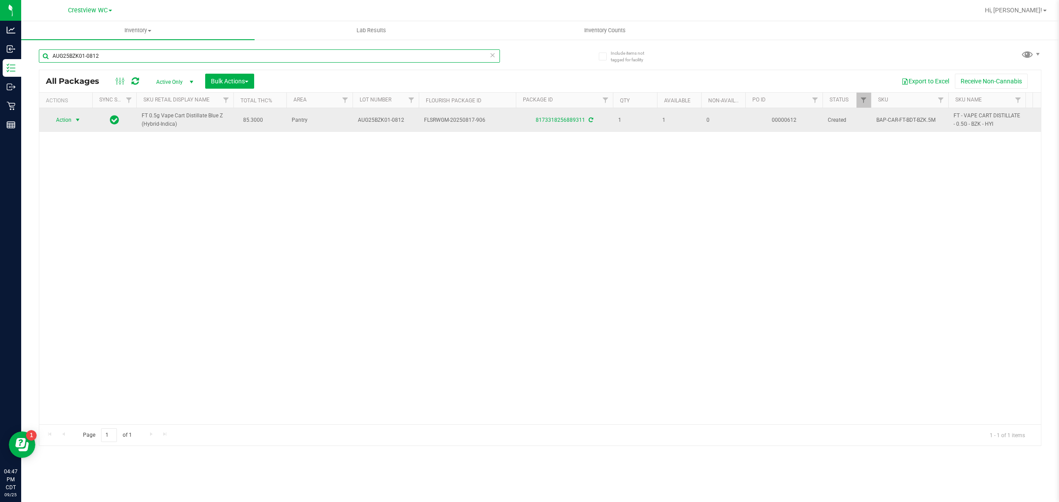
type input "AUG25BZK01-0812"
click at [75, 120] on span "select" at bounding box center [77, 120] width 7 height 7
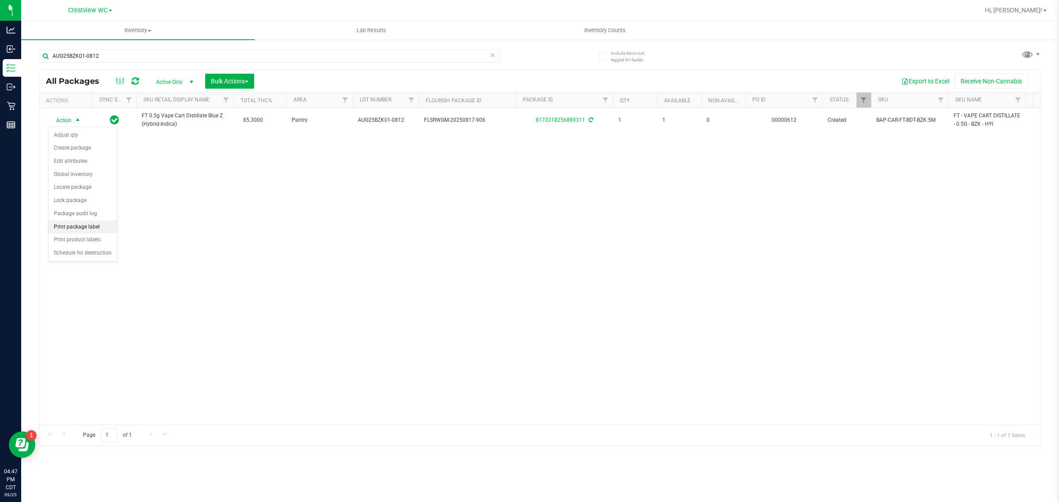
click at [94, 233] on li "Print package label" at bounding box center [83, 227] width 68 height 13
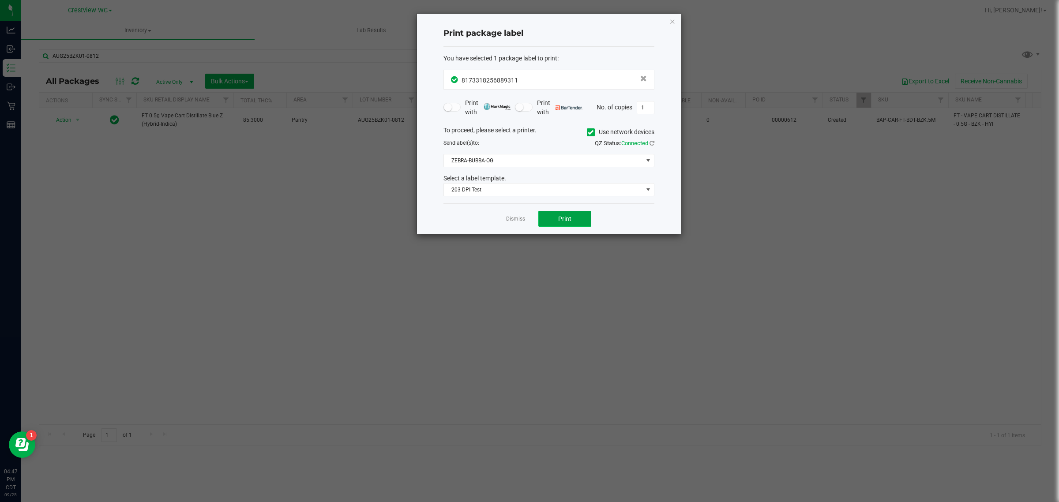
click at [528, 220] on span "Print" at bounding box center [564, 218] width 13 height 7
click at [511, 222] on link "Dismiss" at bounding box center [515, 219] width 19 height 8
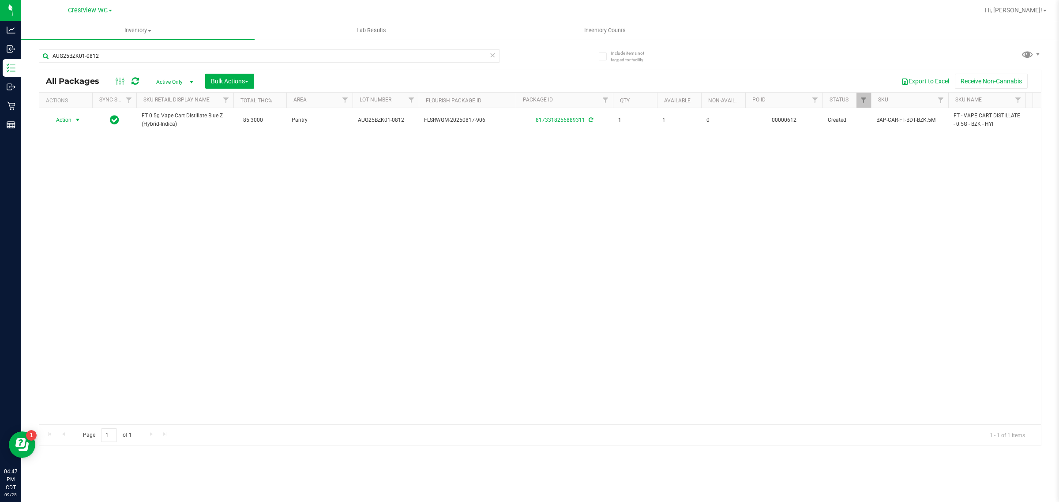
click at [487, 72] on div "All Packages Active Only Active Only Lab Samples Locked All External Internal B…" at bounding box center [540, 81] width 1002 height 22
click at [495, 59] on icon at bounding box center [492, 54] width 6 height 11
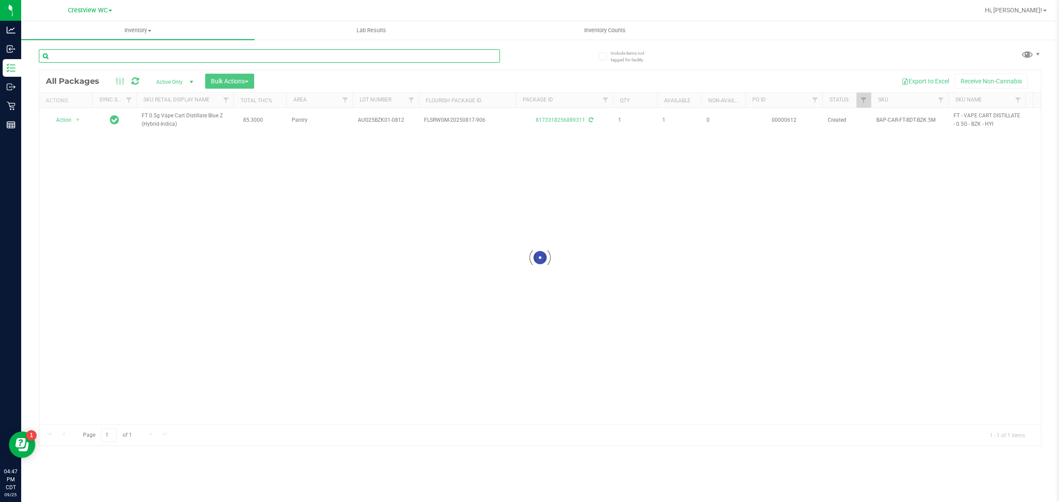
click at [470, 56] on input "text" at bounding box center [269, 55] width 461 height 13
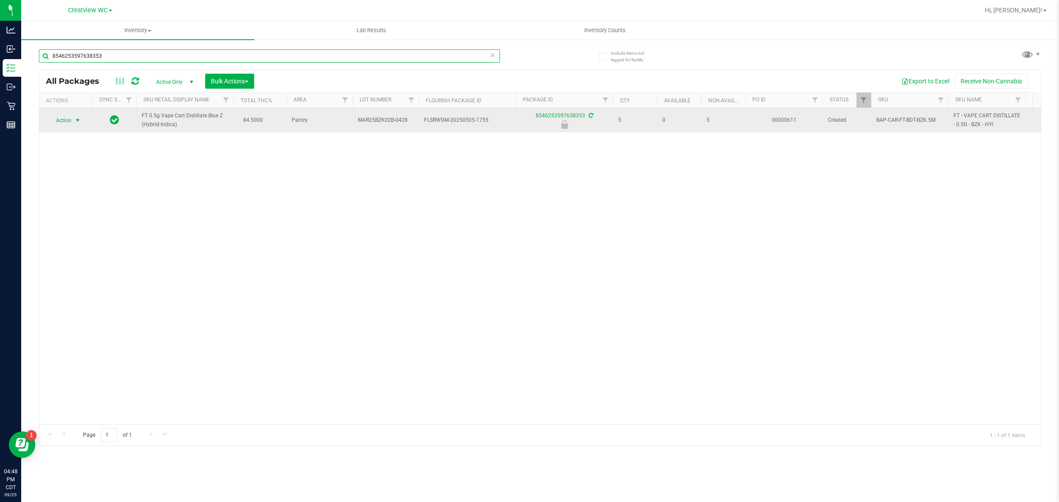
type input "8546253597638353"
click at [78, 124] on span "select" at bounding box center [77, 120] width 7 height 7
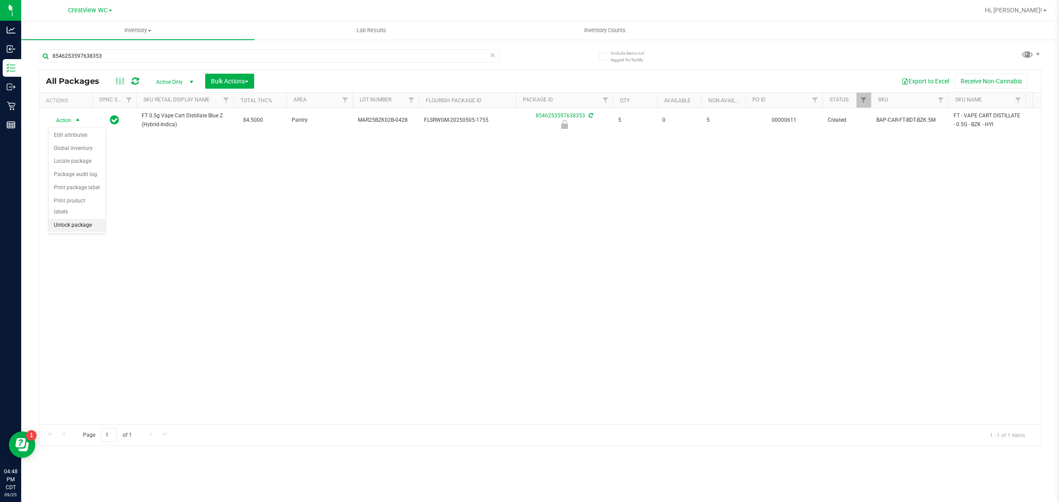
click at [88, 219] on li "Unlock package" at bounding box center [77, 225] width 57 height 13
